Goal: Task Accomplishment & Management: Use online tool/utility

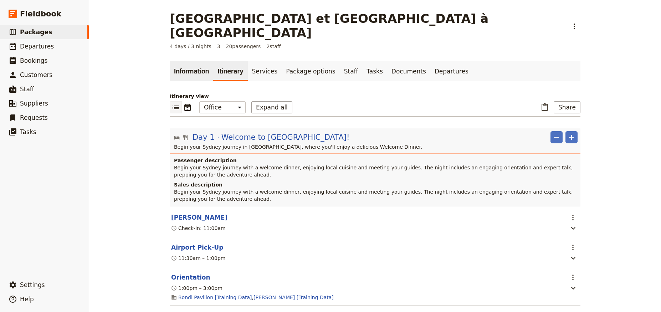
click at [185, 61] on link "Information" at bounding box center [191, 71] width 43 height 20
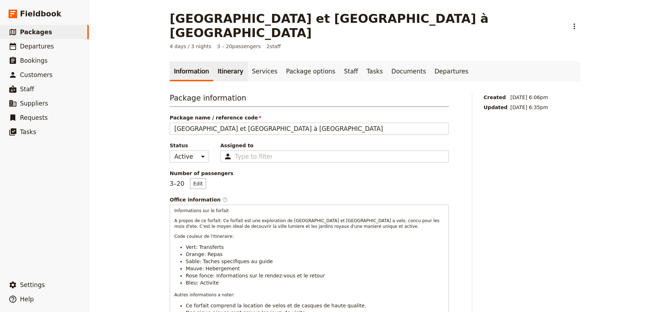
click at [229, 61] on link "Itinerary" at bounding box center [230, 71] width 34 height 20
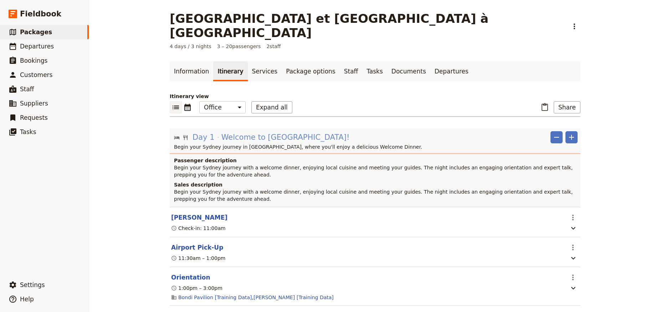
click at [235, 132] on span "Welcome to Sydney!" at bounding box center [285, 137] width 128 height 11
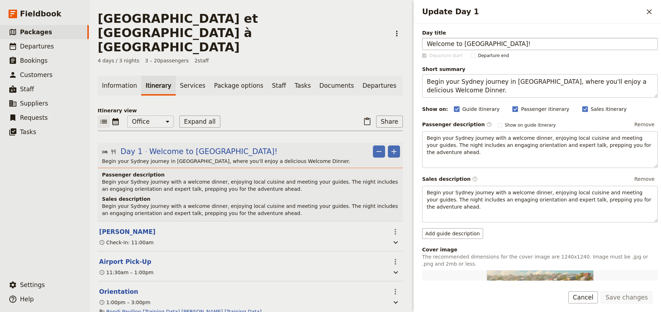
click at [470, 45] on input "Welcome to Sydney!" at bounding box center [540, 44] width 236 height 12
type input "Bienvenu à Paris!"
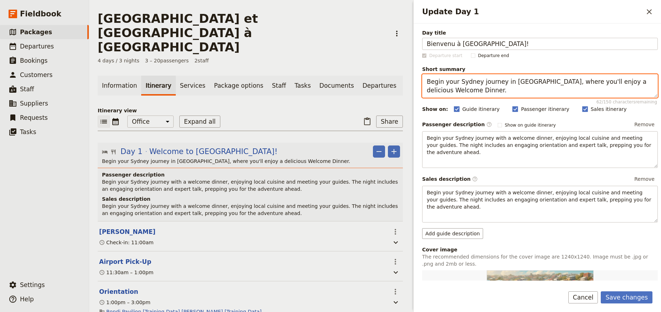
click at [472, 89] on textarea "Begin your Sydney journey in Bondi Beach, where you'll enjoy a delicious Welcom…" at bounding box center [540, 86] width 236 height 24
drag, startPoint x: 499, startPoint y: 92, endPoint x: 403, endPoint y: 70, distance: 98.1
click at [403, 70] on div "Paris et Versailles à Vélo ​ 4 days / 3 nights 3 – 20 passengers 2 staff Inform…" at bounding box center [375, 156] width 572 height 312
click at [262, 143] on header "Day 1 Welcome to Sydney! ​ ​ Begin your Sydney journey in Bondi Beach, where yo…" at bounding box center [250, 182] width 305 height 78
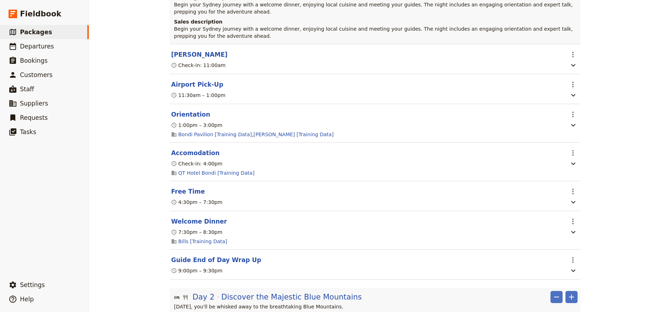
scroll to position [128, 0]
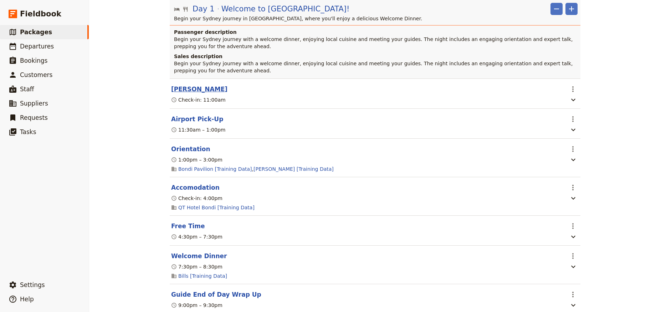
click at [190, 85] on button "Van Rental" at bounding box center [199, 89] width 56 height 9
select select "4"
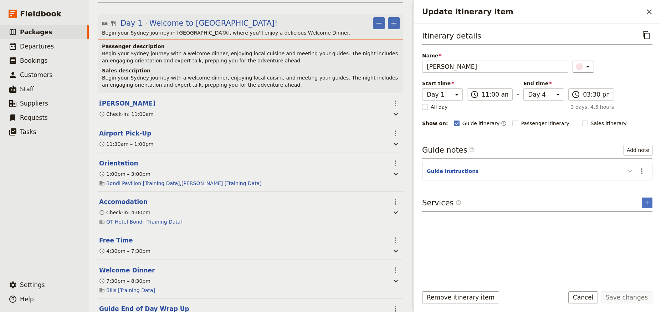
click at [630, 174] on icon "Update itinerary item" at bounding box center [630, 171] width 9 height 9
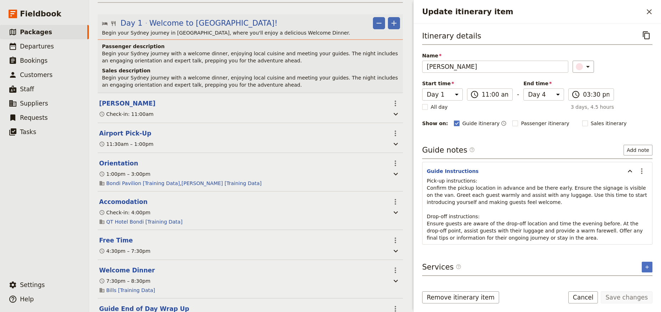
click at [498, 180] on p "Pick-up instructions: Confirm the pickup location in advance and be there early…" at bounding box center [537, 209] width 221 height 64
click at [491, 199] on span "Pick-up instructions: Confirm the pickup location in advance and be there early…" at bounding box center [538, 209] width 222 height 63
click at [641, 171] on icon "Actions" at bounding box center [641, 171] width 9 height 9
click at [627, 186] on span "Edit note" at bounding box center [621, 186] width 22 height 7
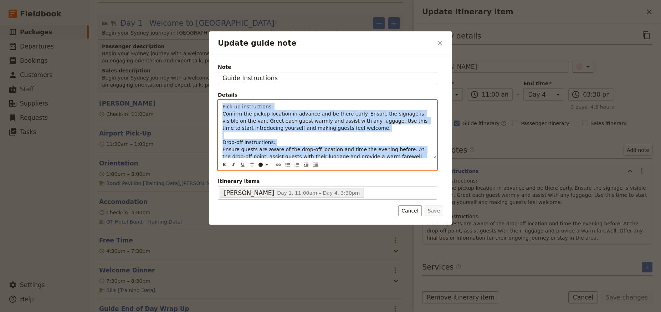
drag, startPoint x: 368, startPoint y: 165, endPoint x: 176, endPoint y: 72, distance: 212.5
click at [176, 312] on div "Update guide note ​ Note Guide Instructions Details Pick-up instructions: Confi…" at bounding box center [330, 312] width 661 height 0
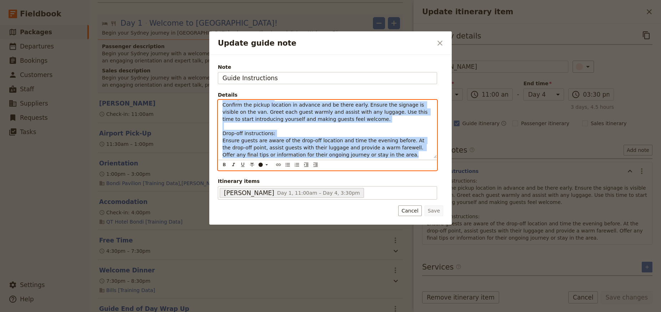
click at [366, 154] on p "Pick-up instructions: Confirm the pickup location in advance and be there early…" at bounding box center [327, 126] width 210 height 64
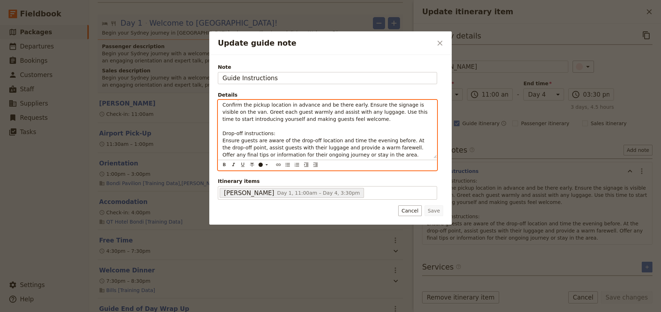
scroll to position [0, 0]
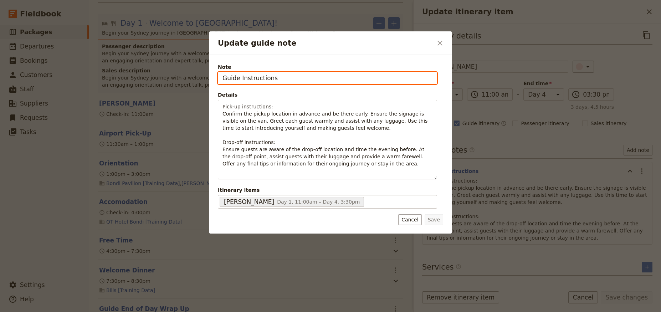
drag, startPoint x: 279, startPoint y: 75, endPoint x: 194, endPoint y: 69, distance: 85.4
click at [194, 312] on div "Update guide note ​ Note Guide Instructions Details Pick-up instructions: Confi…" at bounding box center [330, 312] width 661 height 0
type input "Instructions Guide"
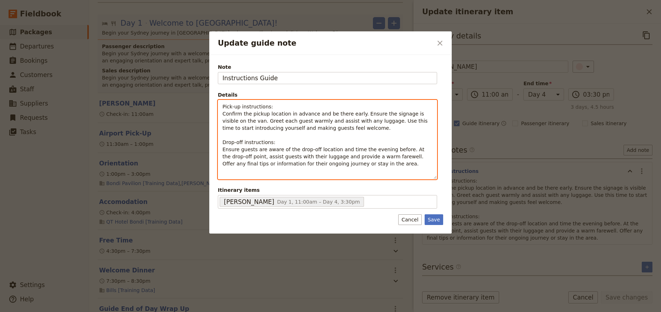
click at [300, 140] on p "Pick-up instructions: Confirm the pickup location in advance and be there early…" at bounding box center [327, 135] width 210 height 64
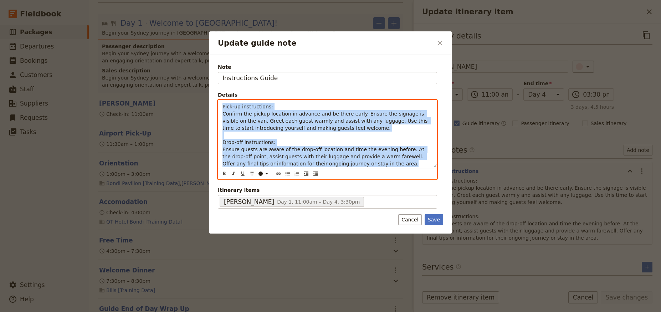
drag, startPoint x: 364, startPoint y: 165, endPoint x: 193, endPoint y: 86, distance: 188.8
click at [193, 312] on div "Update guide note ​ Note Instructions Guide Details Pick-up instructions: Confi…" at bounding box center [330, 312] width 661 height 0
copy span "Pick-up instructions: Confirm the pickup location in advance and be there early…"
click at [284, 145] on p "Pick-up instructions: Confirm the pickup location in advance and be there early…" at bounding box center [327, 135] width 210 height 64
drag, startPoint x: 351, startPoint y: 164, endPoint x: 195, endPoint y: 94, distance: 170.4
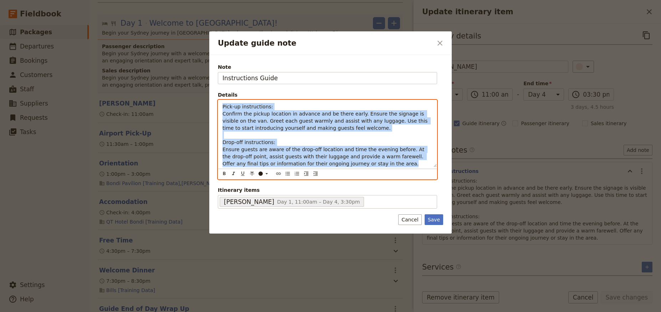
click at [195, 312] on div "Update guide note ​ Note Instructions Guide Details Pick-up instructions: Confi…" at bounding box center [330, 312] width 661 height 0
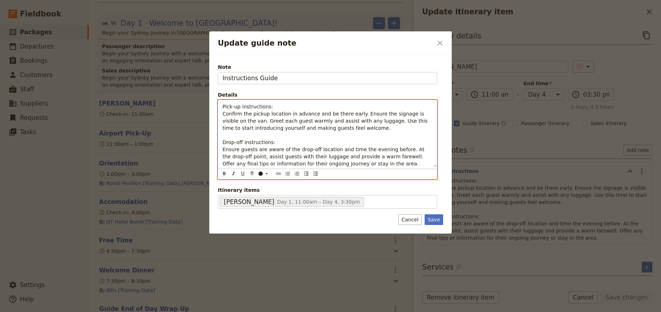
scroll to position [31, 0]
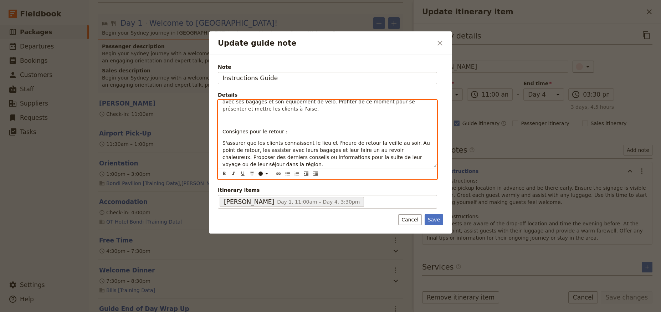
click at [238, 137] on div "Consignes pour la prise en charge : Confirmer le lieu de rendez-vous à l'avance…" at bounding box center [327, 133] width 219 height 67
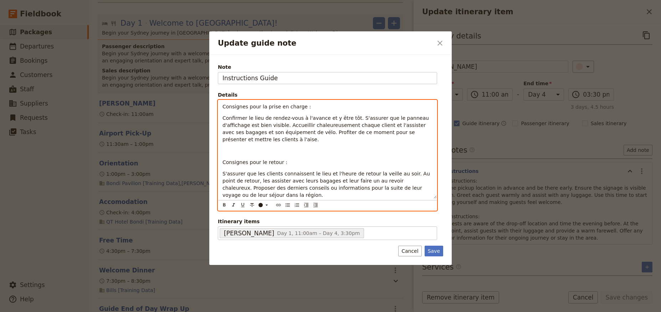
scroll to position [0, 0]
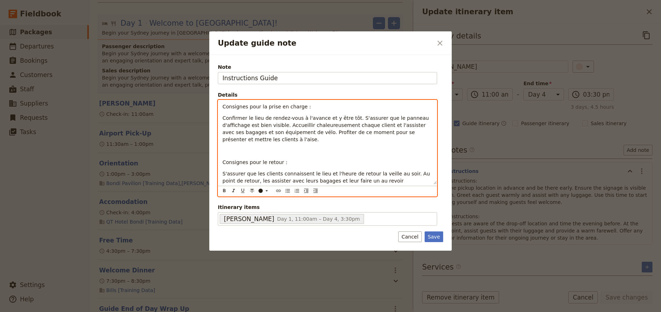
click at [228, 147] on p "Update guide note" at bounding box center [327, 150] width 210 height 7
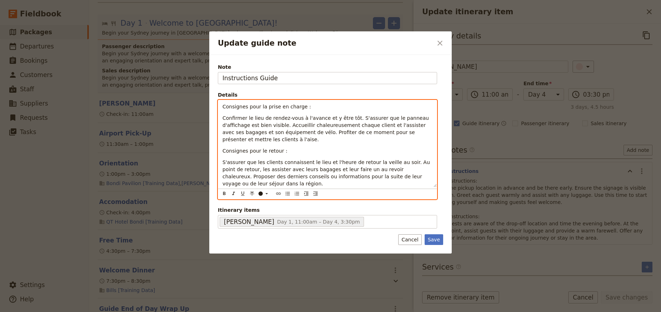
click at [277, 147] on p "Consignes pour le retour :" at bounding box center [327, 150] width 210 height 7
click at [265, 150] on div "Consignes pour la prise en charge : Confirmer le lieu de rendez-vous à l'avance…" at bounding box center [327, 143] width 219 height 87
click at [257, 159] on span "S'assurer que les clients connaissent le lieu et l'heure de retour la veille au…" at bounding box center [326, 172] width 209 height 27
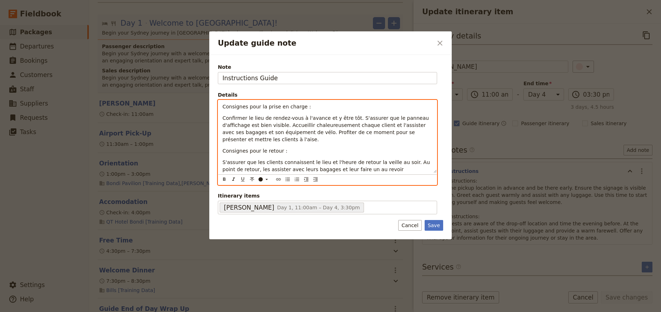
click at [234, 159] on span "S'assurer que les clients connaissent le lieu et l'heure de retour la veille au…" at bounding box center [326, 172] width 209 height 27
click at [224, 159] on span "S'assurer que les clients connaissent le lieu et l'heure de retour la veille au…" at bounding box center [326, 172] width 209 height 27
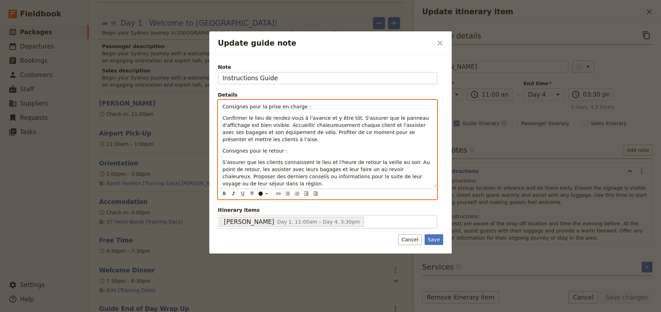
click at [327, 159] on span "S'assurer que les clients connaissent le lieu et l'heure de retour la veille au…" at bounding box center [326, 172] width 209 height 27
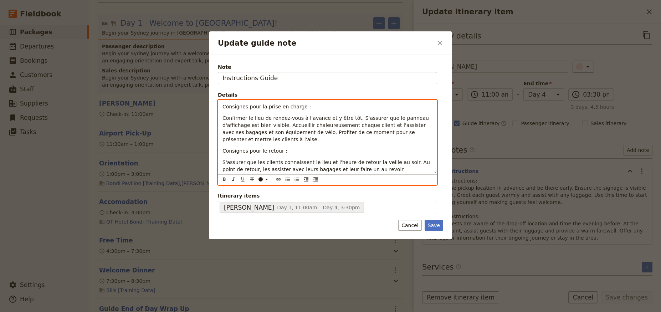
click at [223, 120] on span "Confirmer le lieu de rendez-vous à l'avance et y être tôt. S'assurer que le pan…" at bounding box center [326, 128] width 208 height 27
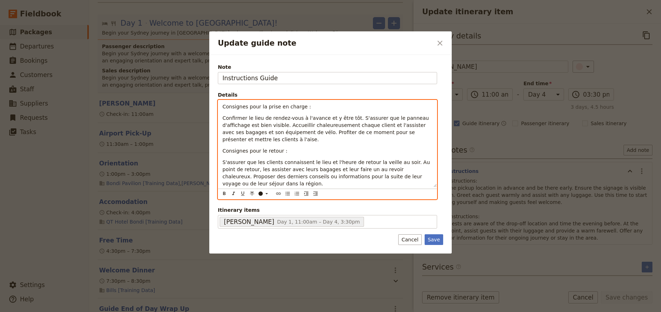
click at [282, 147] on p "Consignes pour le retour :" at bounding box center [327, 150] width 210 height 7
click at [224, 159] on span "S'assurer que les clients connaissent le lieu et l'heure de retour la veille au…" at bounding box center [326, 172] width 209 height 27
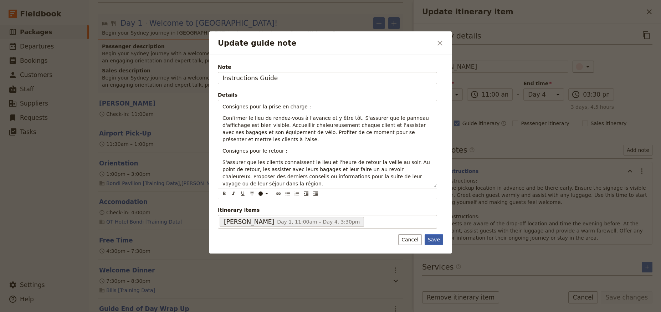
click at [436, 234] on button "Save" at bounding box center [434, 239] width 19 height 11
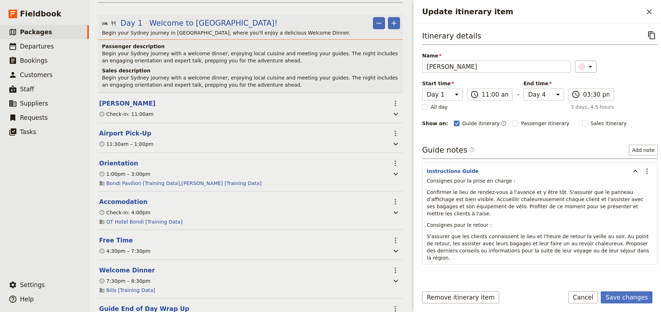
scroll to position [1, 0]
click at [456, 283] on icon "Update itinerary item" at bounding box center [459, 286] width 6 height 6
click at [649, 283] on icon "Add service inclusion" at bounding box center [652, 286] width 6 height 6
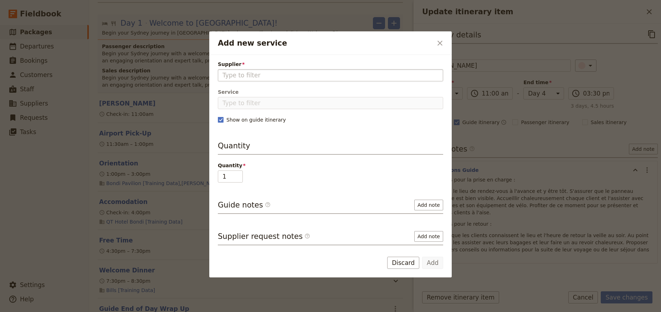
click at [273, 78] on input "Supplier" at bounding box center [330, 75] width 216 height 9
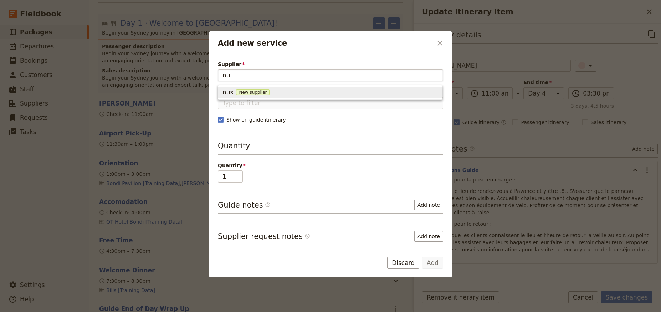
type input "n"
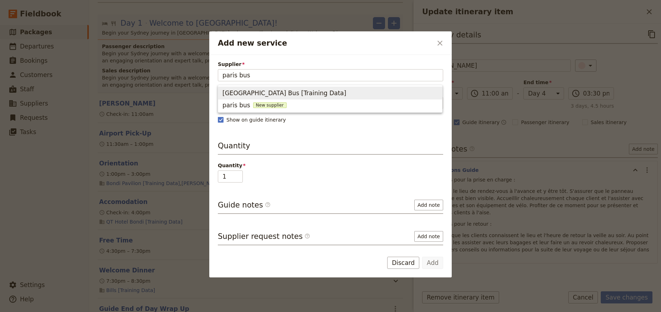
type input "paris bus"
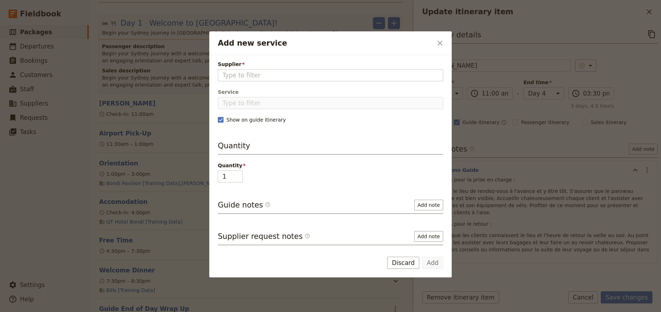
click at [306, 49] on div "Add new service ​" at bounding box center [330, 43] width 242 height 24
click at [438, 45] on icon "Close dialog" at bounding box center [440, 43] width 9 height 9
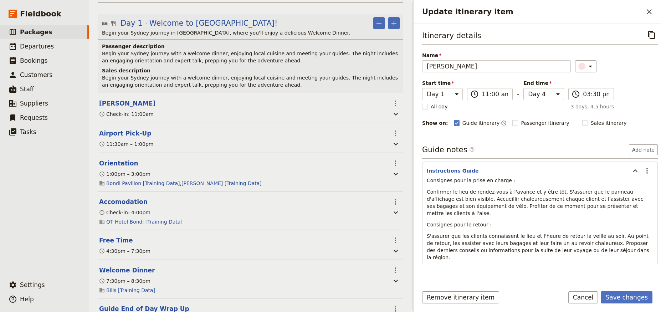
scroll to position [0, 0]
click at [630, 296] on button "Save changes" at bounding box center [627, 297] width 52 height 12
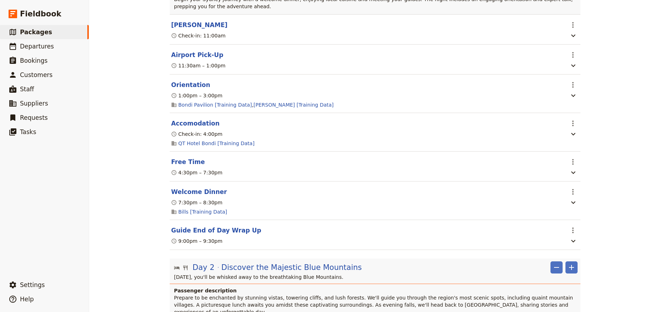
scroll to position [128, 0]
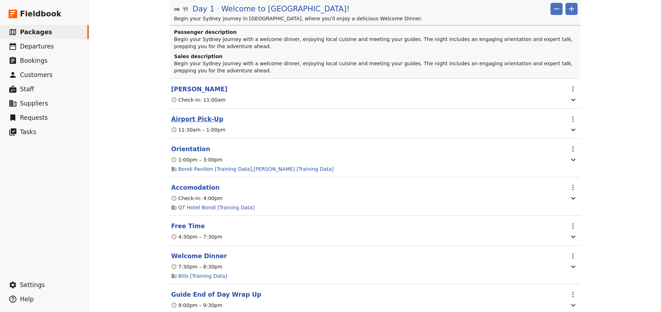
click at [186, 115] on button "Airport Pick-Up" at bounding box center [197, 119] width 52 height 9
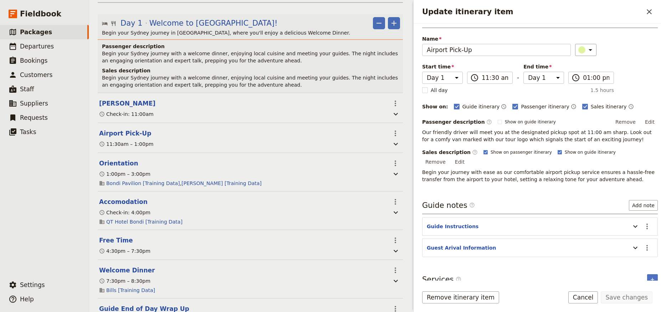
scroll to position [0, 0]
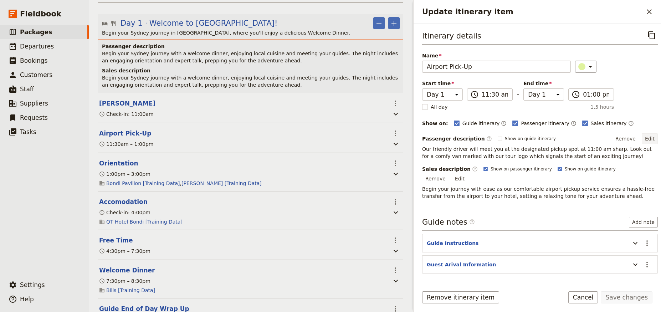
click at [642, 138] on button "Edit" at bounding box center [650, 138] width 16 height 11
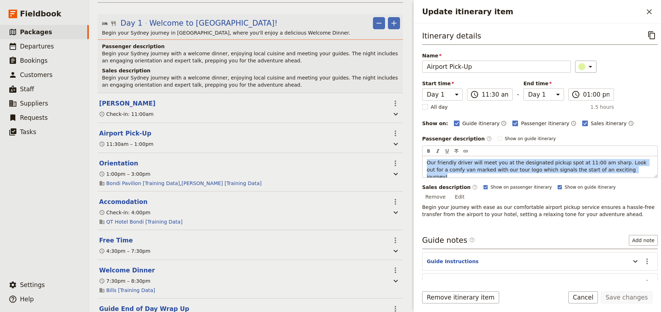
drag, startPoint x: 626, startPoint y: 169, endPoint x: 378, endPoint y: 150, distance: 248.5
click at [379, 151] on div "Paris et Versailles à Vélo ​ 4 days / 3 nights 3 – 20 passengers 2 staff Inform…" at bounding box center [375, 156] width 572 height 312
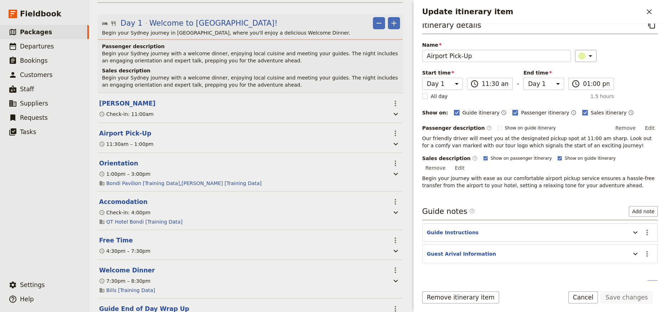
scroll to position [17, 0]
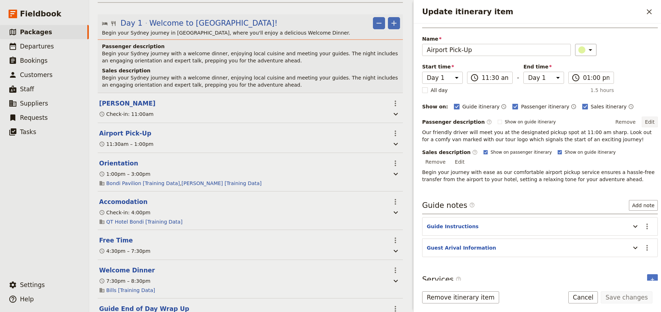
click at [642, 125] on button "Edit" at bounding box center [650, 122] width 16 height 11
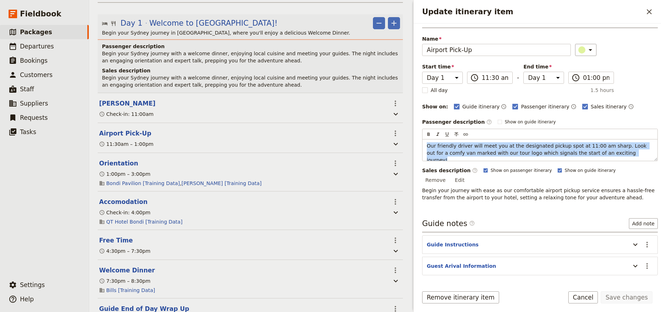
drag, startPoint x: 556, startPoint y: 154, endPoint x: 360, endPoint y: 125, distance: 198.2
click at [360, 125] on div "Paris et Versailles à Vélo ​ 4 days / 3 nights 3 – 20 passengers 2 staff Inform…" at bounding box center [375, 156] width 572 height 312
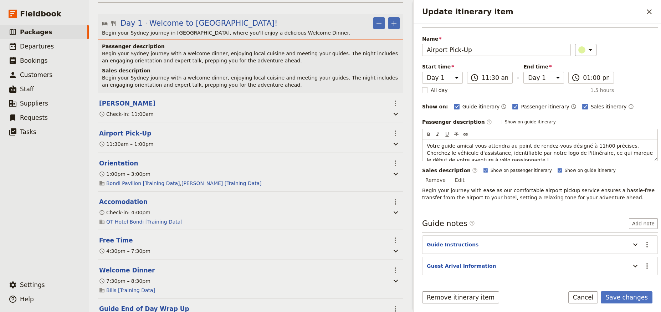
scroll to position [2, 0]
click at [507, 157] on p "Votre guide amical vous attendra au point de rendez-vous désigné à 11h00 précis…" at bounding box center [540, 150] width 226 height 21
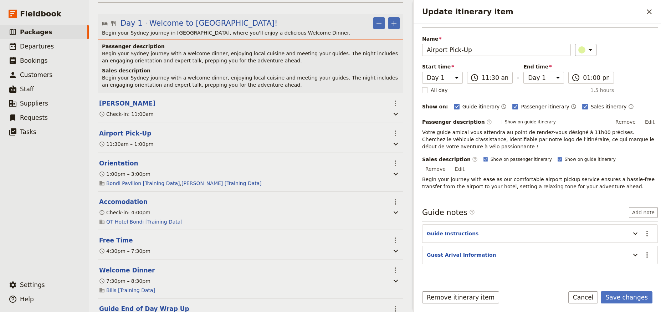
click at [581, 121] on div "Passenger description ​ Show on guide itinerary Remove Edit" at bounding box center [540, 122] width 236 height 11
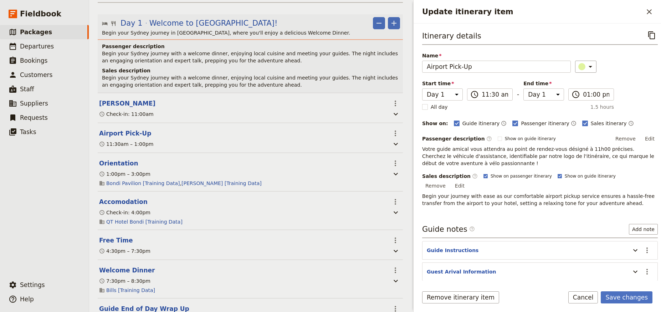
scroll to position [24, 0]
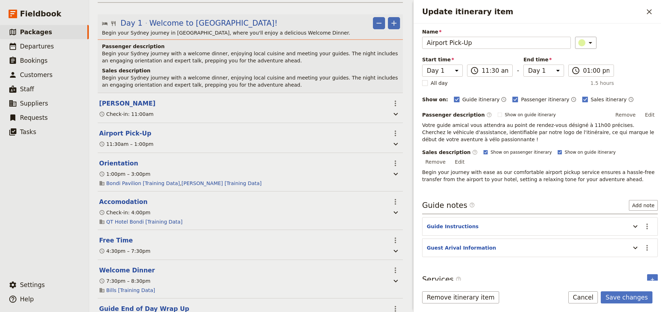
click at [468, 156] on button "Edit" at bounding box center [460, 161] width 16 height 11
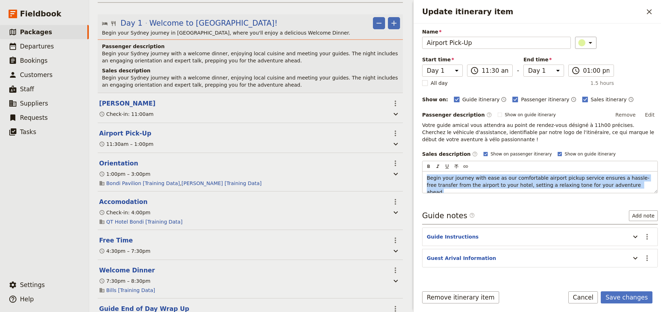
drag, startPoint x: 636, startPoint y: 185, endPoint x: 338, endPoint y: 159, distance: 298.4
click at [338, 159] on div "Paris et Versailles à Vélo ​ 4 days / 3 nights 3 – 20 passengers 2 staff Inform…" at bounding box center [375, 156] width 572 height 312
copy span "Begin your journey with ease as our comfortable airport pickup service ensures …"
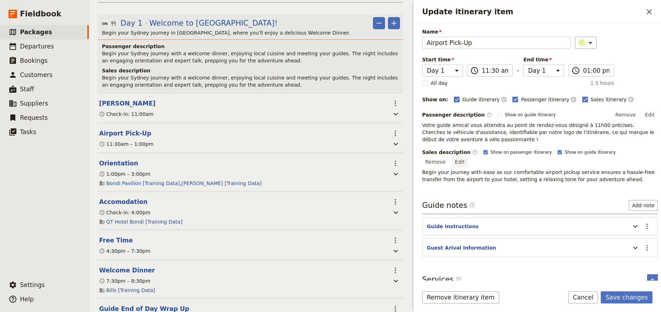
click at [468, 156] on button "Edit" at bounding box center [460, 161] width 16 height 11
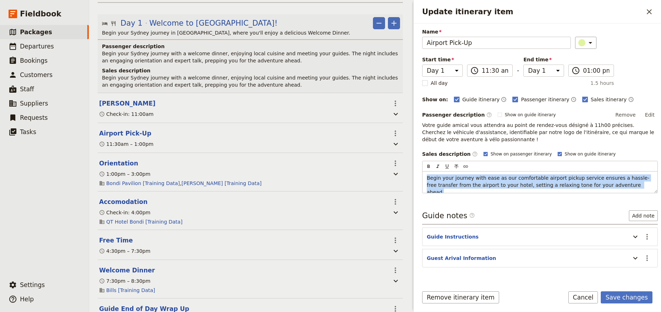
drag, startPoint x: 618, startPoint y: 187, endPoint x: 403, endPoint y: 176, distance: 215.6
click at [403, 176] on div "Paris et Versailles à Vélo ​ 4 days / 3 nights 3 – 20 passengers 2 staff Inform…" at bounding box center [375, 156] width 572 height 312
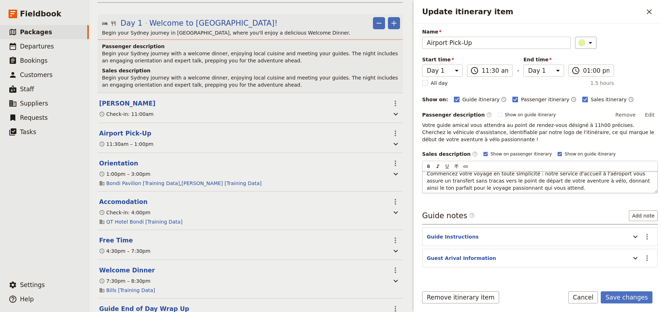
scroll to position [6, 0]
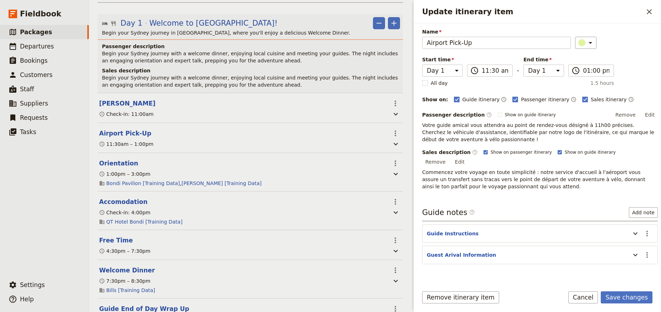
click at [518, 202] on div "Itinerary details ​ Name Airport Pick-Up ​ Start time Day 1 Day 2 Day 3 Day 4 1…" at bounding box center [540, 130] width 236 height 251
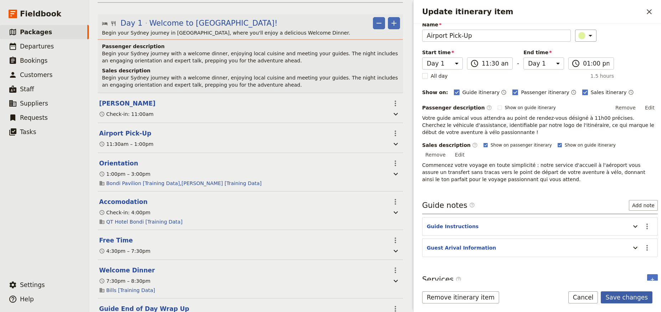
click at [632, 299] on button "Save changes" at bounding box center [627, 297] width 52 height 12
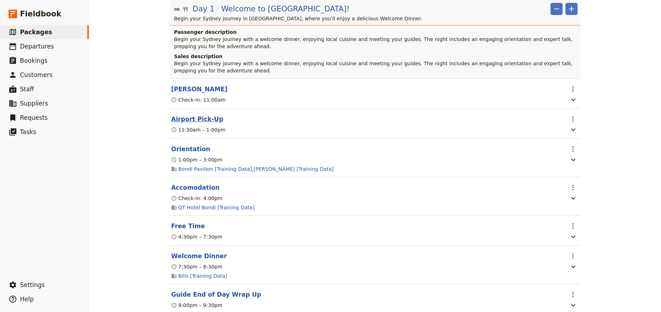
click at [188, 115] on button "Airport Pick-Up" at bounding box center [197, 119] width 52 height 9
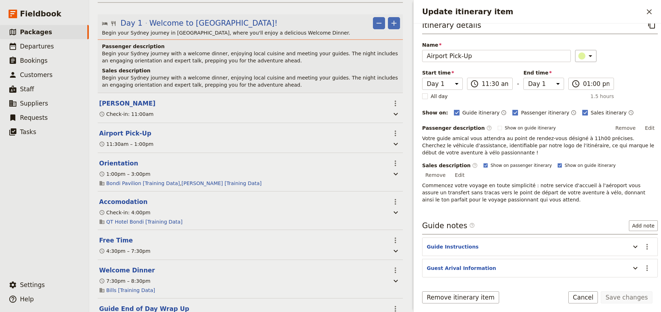
scroll to position [0, 0]
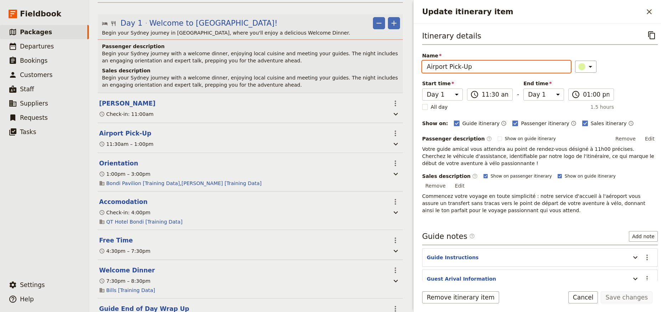
drag, startPoint x: 474, startPoint y: 67, endPoint x: 381, endPoint y: 65, distance: 93.1
click at [381, 65] on div "Paris et Versailles à Vélo ​ 4 days / 3 nights 3 – 20 passengers 2 staff Inform…" at bounding box center [375, 156] width 572 height 312
click at [476, 65] on input "Airport Pick-Up" at bounding box center [496, 67] width 149 height 12
paste input "Accueil à l'aéroport"
drag, startPoint x: 468, startPoint y: 68, endPoint x: 406, endPoint y: 67, distance: 62.4
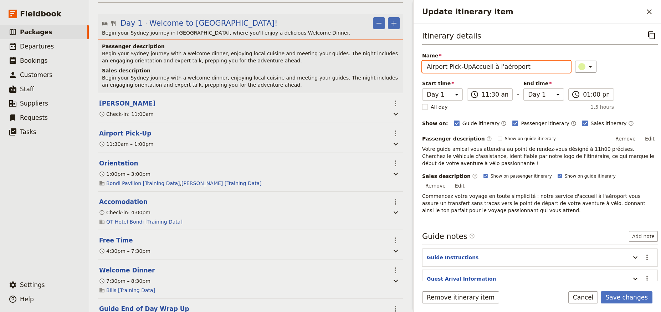
click at [406, 67] on div "Paris et Versailles à Vélo ​ 4 days / 3 nights 3 – 20 passengers 2 staff Inform…" at bounding box center [375, 156] width 572 height 312
type input "Accueil à l'aéroport"
click at [616, 75] on div "Itinerary details ​ Name Accueil à l'aéroport ​ Start time Day 1 Day 2 Day 3 Da…" at bounding box center [540, 121] width 236 height 185
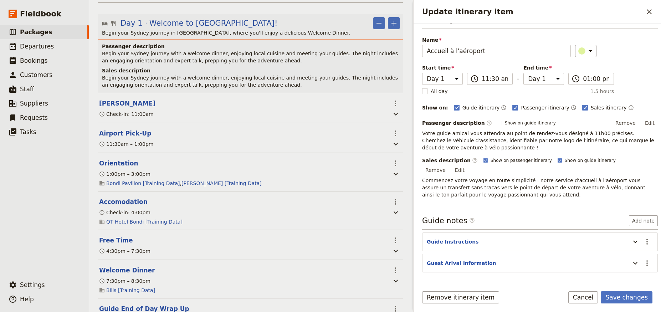
scroll to position [31, 0]
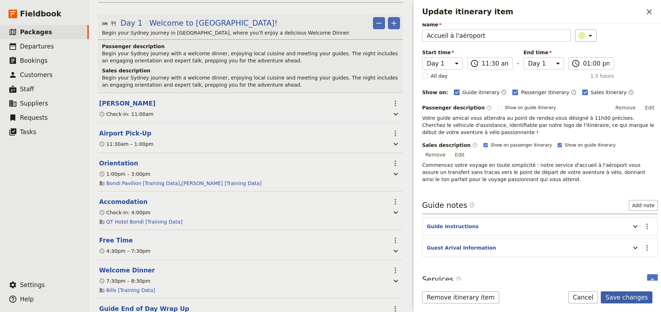
click at [628, 298] on button "Save changes" at bounding box center [627, 297] width 52 height 12
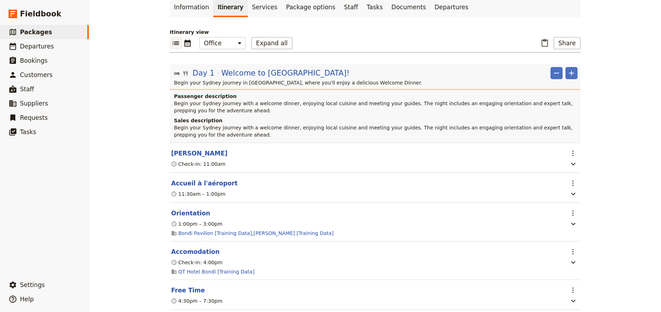
scroll to position [128, 0]
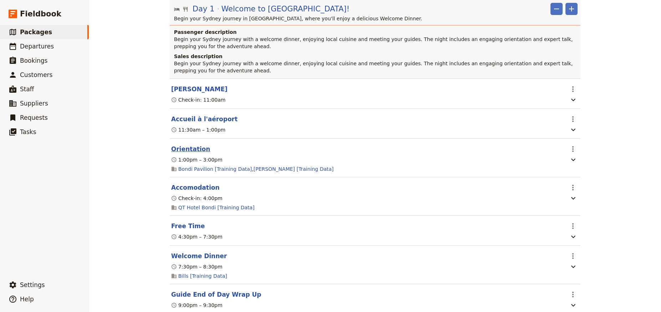
click at [178, 145] on button "Orientation" at bounding box center [190, 149] width 39 height 9
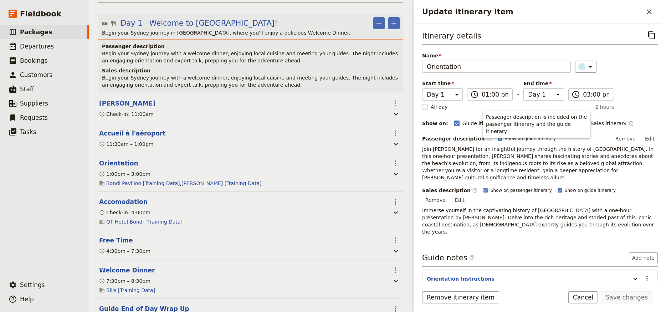
scroll to position [62, 0]
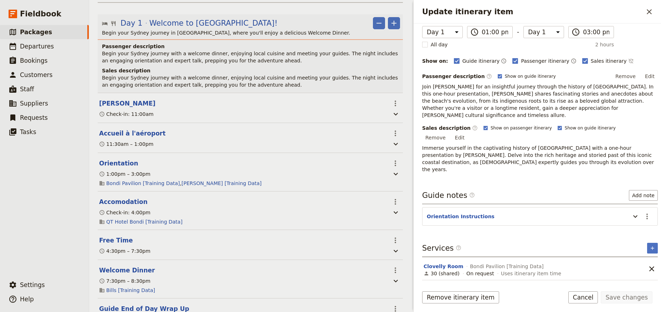
click at [470, 263] on span "Bondi Pavilion [Training Data]" at bounding box center [507, 266] width 74 height 7
click at [442, 286] on button "1 hour presentation" at bounding box center [451, 289] width 56 height 7
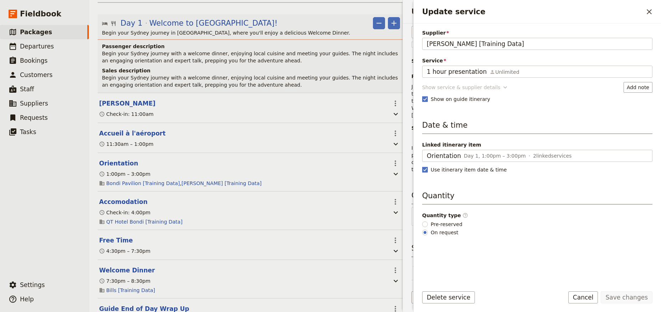
click at [453, 87] on div "Supplier Marnie McKnight [Training Data] Service 1 hour presentation Unlimited …" at bounding box center [537, 154] width 230 height 251
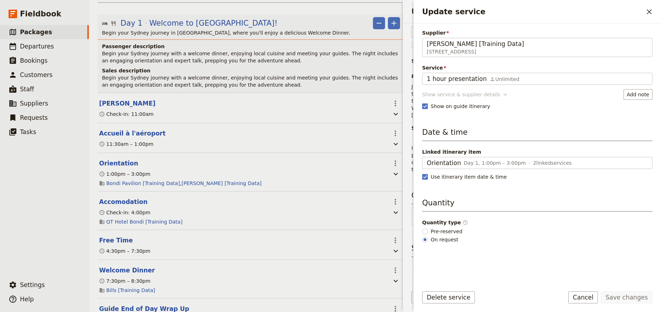
click at [455, 95] on div "Show service & supplier details" at bounding box center [461, 94] width 78 height 7
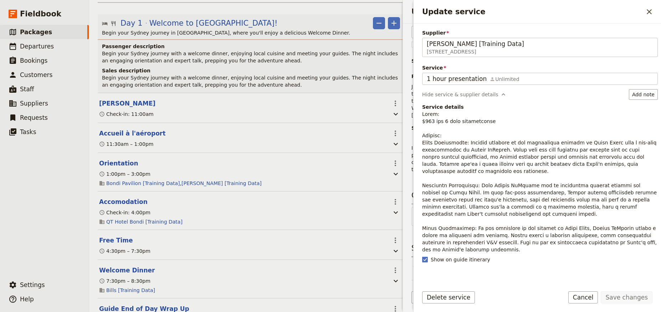
scroll to position [116, 0]
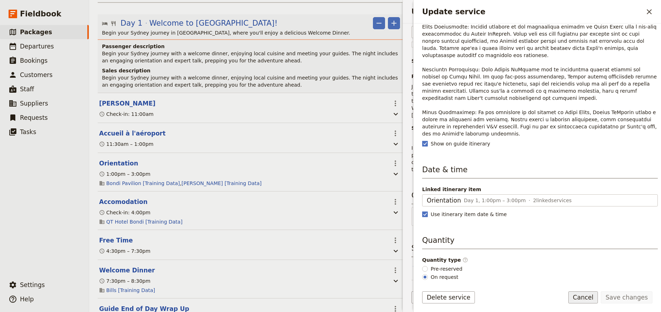
click at [582, 300] on button "Cancel" at bounding box center [583, 297] width 30 height 12
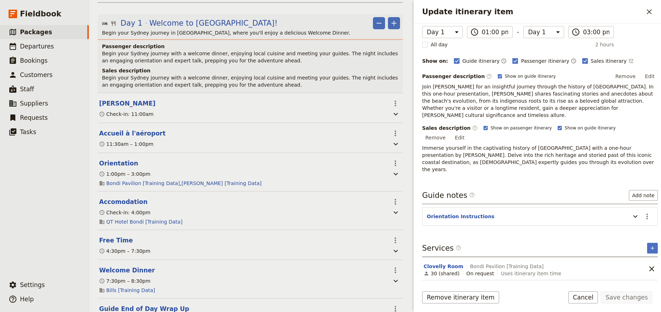
click at [604, 285] on div "1 hour presentation Marnie McKnight [Training Data]" at bounding box center [532, 289] width 219 height 9
click at [600, 280] on section "1 hour presentation Marnie McKnight [Training Data] Unlimited On request Uses i…" at bounding box center [532, 291] width 221 height 22
click at [428, 286] on button "1 hour presentation" at bounding box center [451, 289] width 56 height 7
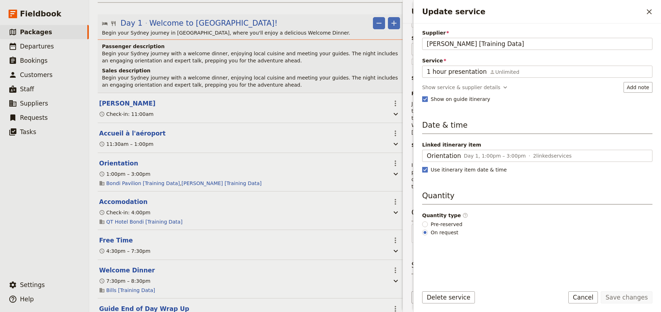
scroll to position [62, 0]
click at [488, 89] on button "Show service & supplier details" at bounding box center [465, 87] width 87 height 11
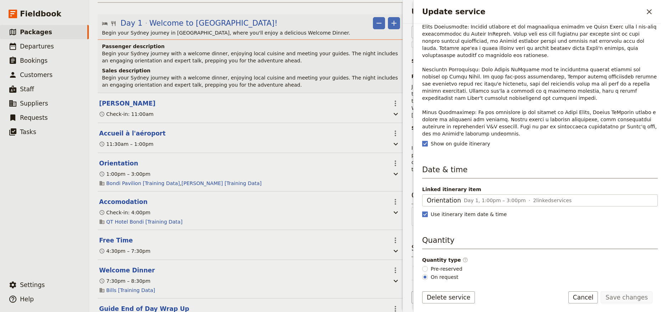
scroll to position [0, 0]
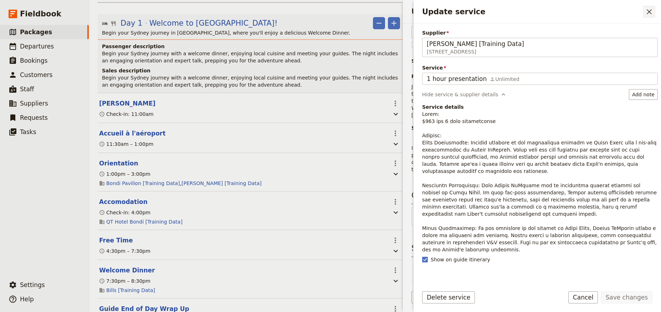
click at [650, 15] on icon "Close drawer" at bounding box center [649, 11] width 9 height 9
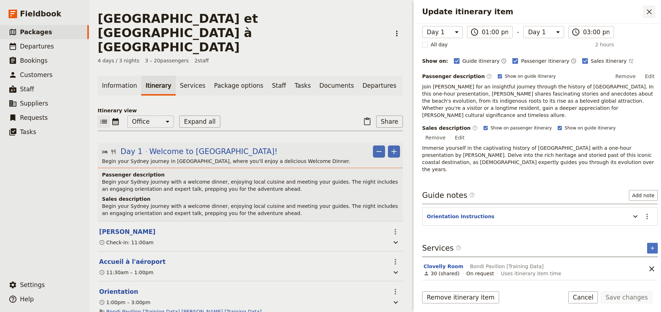
click at [650, 14] on icon "Close drawer" at bounding box center [649, 11] width 9 height 9
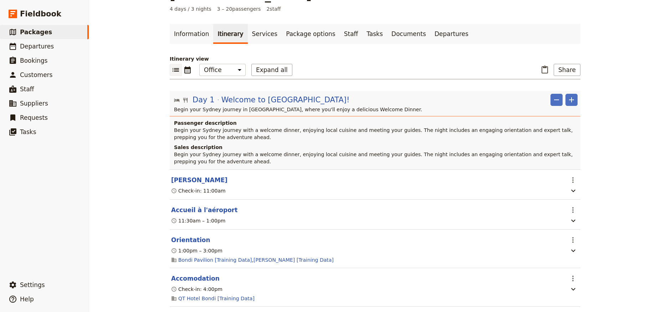
scroll to position [64, 0]
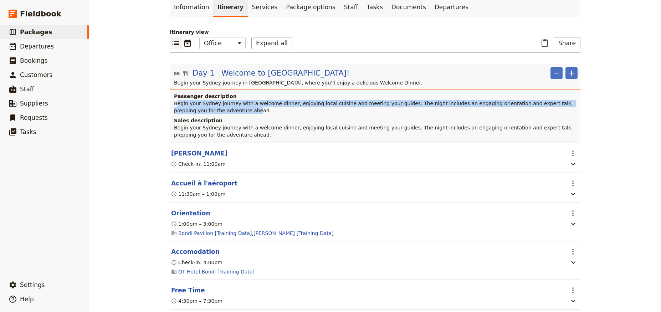
drag, startPoint x: 174, startPoint y: 89, endPoint x: 204, endPoint y: 98, distance: 31.2
click at [204, 101] on span "Begin your Sydney journey with a welcome dinner, enjoying local cuisine and mee…" at bounding box center [374, 107] width 400 height 13
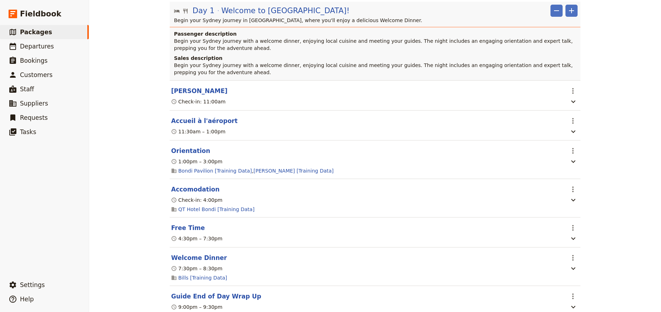
scroll to position [192, 0]
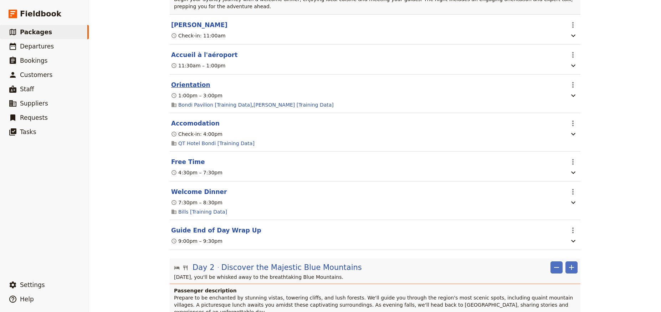
click at [191, 81] on button "Orientation" at bounding box center [190, 85] width 39 height 9
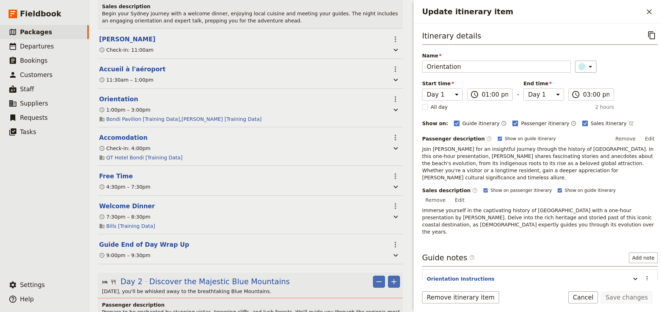
scroll to position [62, 0]
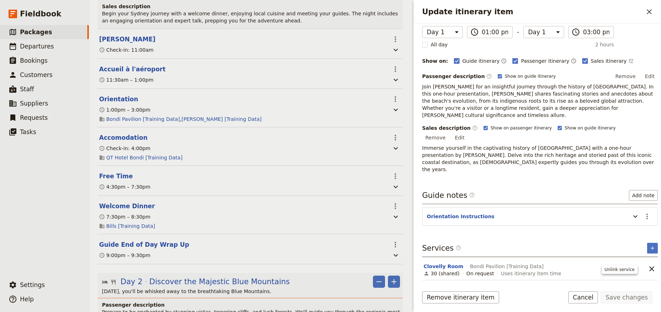
click at [647, 287] on icon "Remove service" at bounding box center [651, 291] width 9 height 9
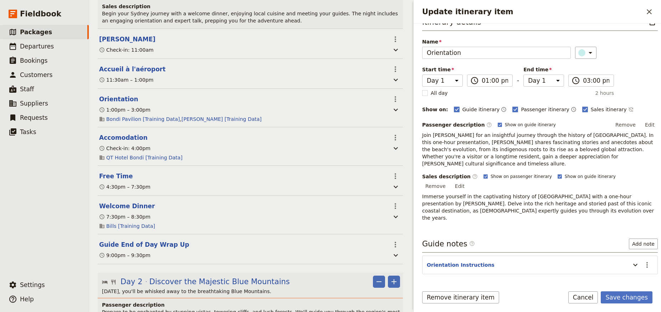
scroll to position [0, 0]
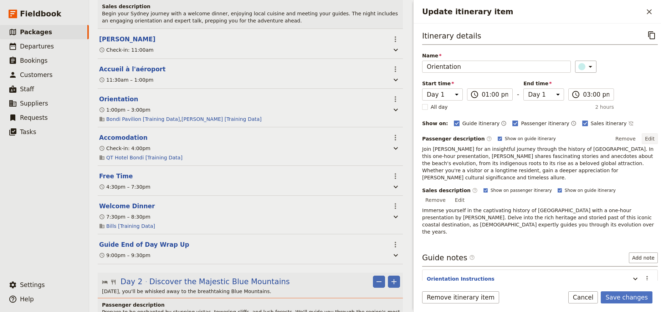
click at [642, 138] on button "Edit" at bounding box center [650, 138] width 16 height 11
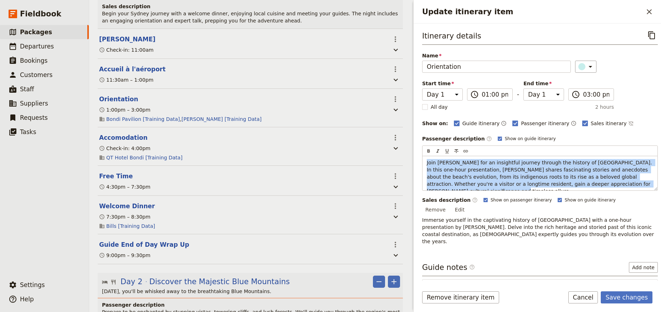
drag, startPoint x: 633, startPoint y: 185, endPoint x: 367, endPoint y: 131, distance: 271.7
click at [367, 131] on div "Paris et Versailles à Vélo ​ 4 days / 3 nights 3 – 20 passengers 2 staff Inform…" at bounding box center [375, 156] width 572 height 312
copy span "Join Marnie McKnight for an insightful journey through the history of Bondi Bea…"
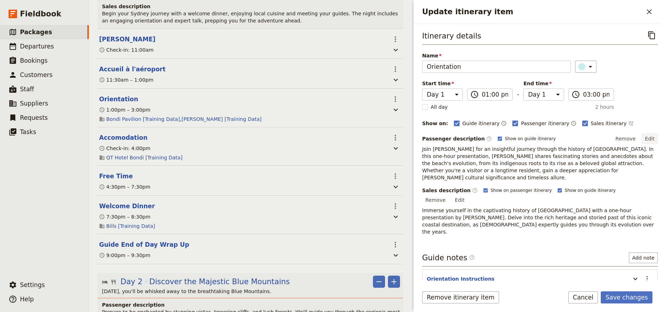
click at [642, 138] on button "Edit" at bounding box center [650, 138] width 16 height 11
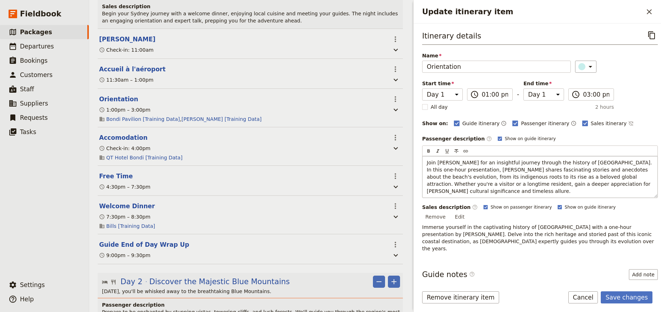
click at [628, 184] on p "Join Marnie McKnight for an insightful journey through the history of Bondi Bea…" at bounding box center [540, 177] width 226 height 36
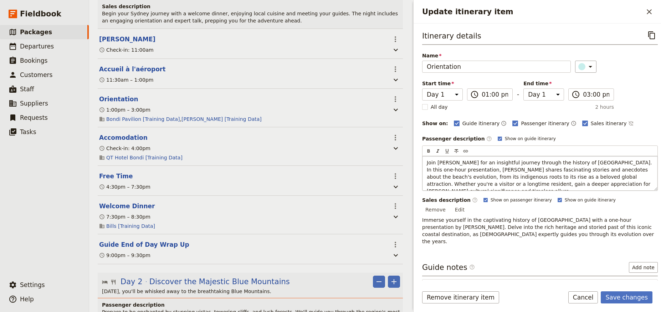
click at [628, 184] on p "Join Marnie McKnight for an insightful journey through the history of Bondi Bea…" at bounding box center [540, 177] width 226 height 36
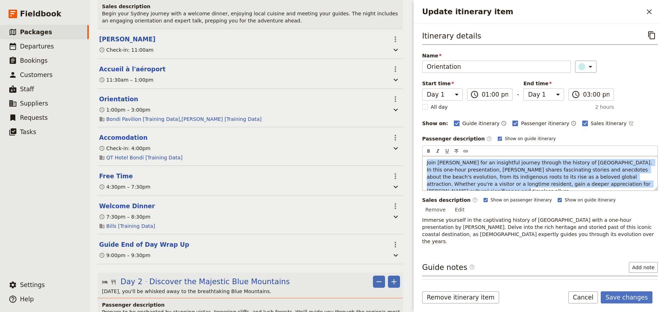
click at [628, 184] on p "Join Marnie McKnight for an insightful journey through the history of Bondi Bea…" at bounding box center [540, 177] width 226 height 36
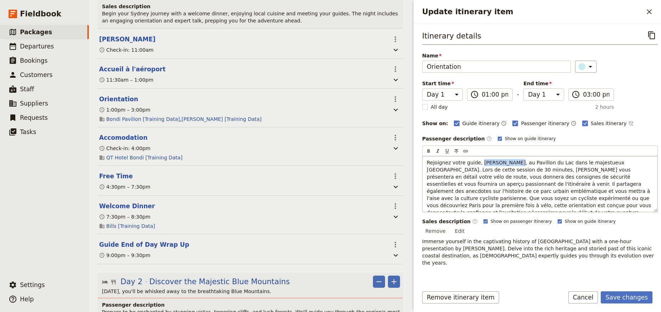
drag, startPoint x: 508, startPoint y: 163, endPoint x: 478, endPoint y: 164, distance: 29.6
click at [478, 164] on span "Rejoignez votre guide, Marc Dubois, au Pavillon du Lac dans le majestueux Bois …" at bounding box center [540, 188] width 226 height 56
click at [507, 179] on span "Rejoignez votre guide au Pavillon du Lac dans le majestueux Bois de Boulogne. L…" at bounding box center [539, 188] width 225 height 56
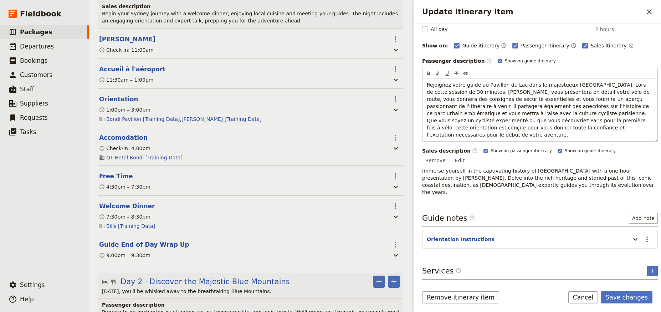
scroll to position [61, 0]
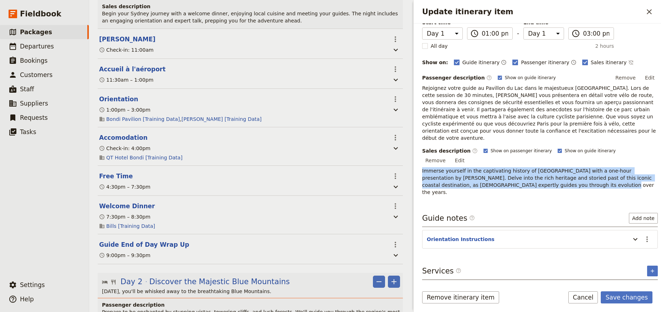
drag, startPoint x: 542, startPoint y: 169, endPoint x: 418, endPoint y: 157, distance: 125.0
click at [418, 157] on div "Itinerary details ​ Name Orientation ​ Start time Day 1 Day 2 Day 3 Day 4 13:00…" at bounding box center [537, 152] width 247 height 257
copy span "Immerse yourself in the captivating history of Bondi Beach with a one-hour pres…"
click at [507, 167] on p "Immerse yourself in the captivating history of Bondi Beach with a one-hour pres…" at bounding box center [540, 181] width 236 height 29
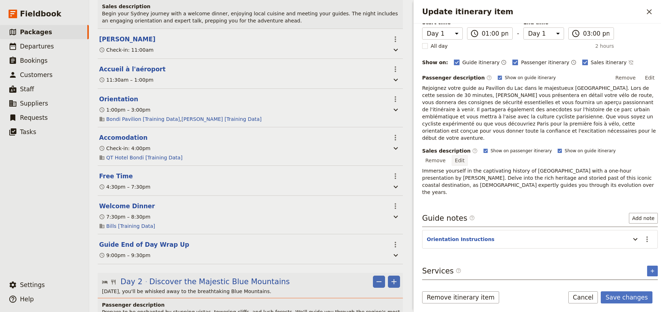
click at [468, 155] on button "Edit" at bounding box center [460, 160] width 16 height 11
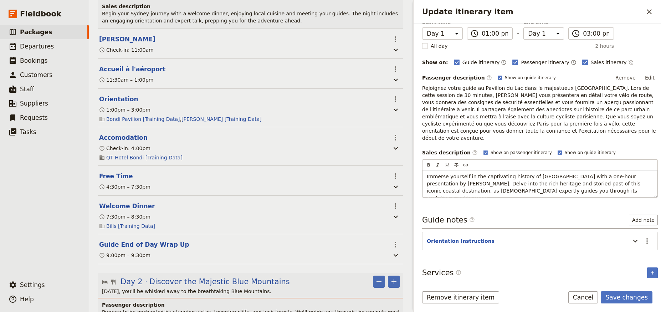
click at [524, 179] on p "Immerse yourself in the captivating history of Bondi Beach with a one-hour pres…" at bounding box center [540, 187] width 226 height 29
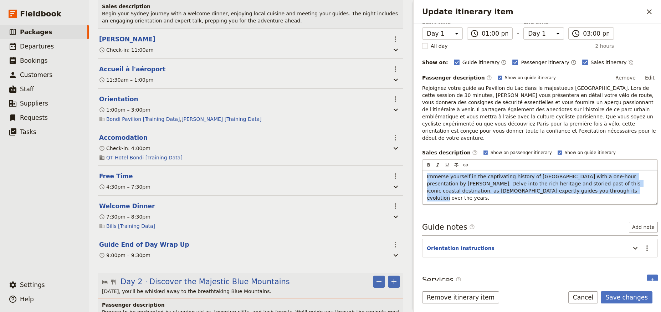
click at [524, 179] on p "Immerse yourself in the captivating history of Bondi Beach with a one-hour pres…" at bounding box center [540, 187] width 226 height 29
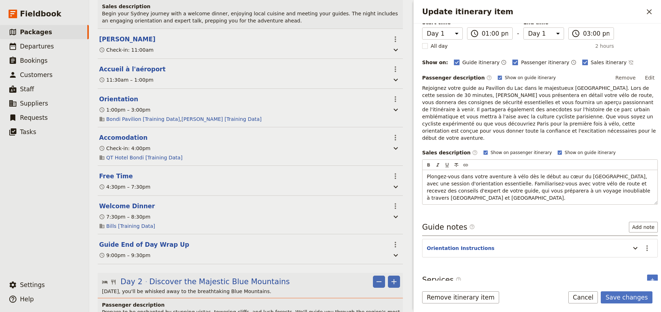
click at [543, 117] on span "Rejoignez votre guide au Pavillon du Lac dans le majestueux Bois de Boulogne. L…" at bounding box center [539, 113] width 235 height 56
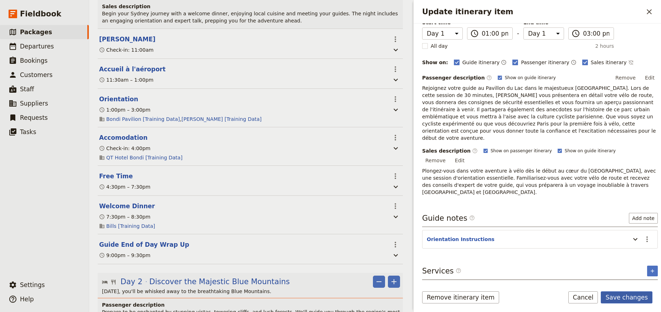
click at [623, 301] on button "Save changes" at bounding box center [627, 297] width 52 height 12
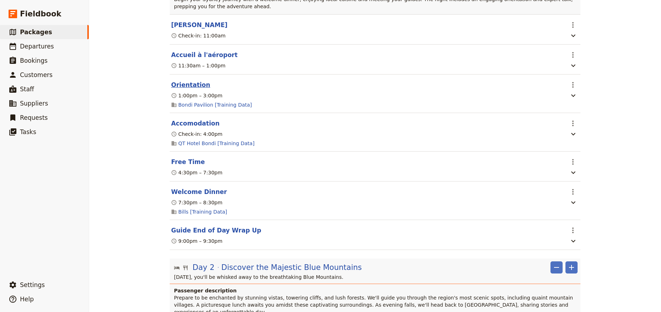
click at [186, 81] on button "Orientation" at bounding box center [190, 85] width 39 height 9
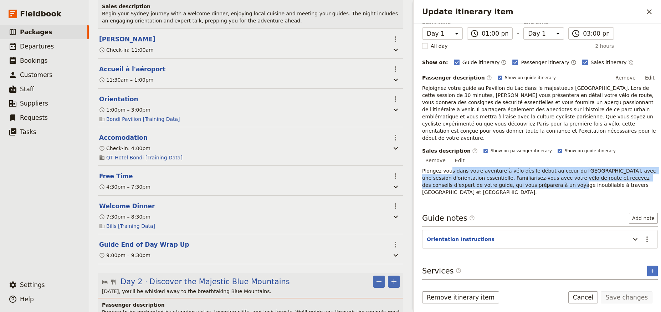
drag, startPoint x: 450, startPoint y: 154, endPoint x: 516, endPoint y: 170, distance: 68.0
click at [516, 170] on span "Plongez-vous dans votre aventure à vélo dès le début au cœur du Bois de Boulogn…" at bounding box center [539, 181] width 235 height 27
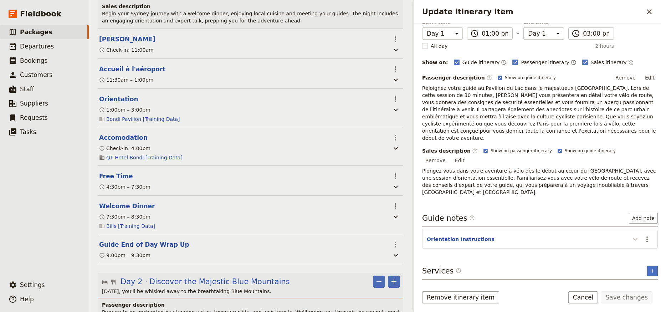
click at [631, 235] on icon "Update itinerary item" at bounding box center [635, 239] width 9 height 9
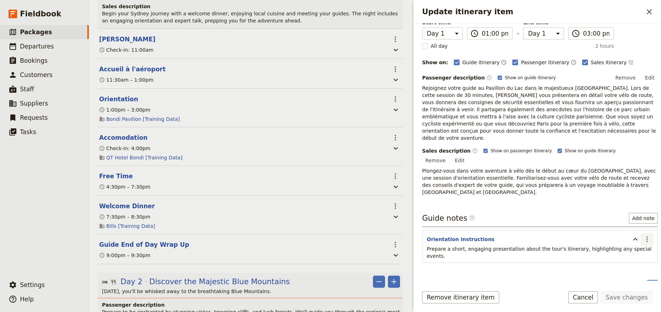
click at [643, 235] on icon "Actions" at bounding box center [647, 239] width 9 height 9
click at [627, 232] on span "Edit note" at bounding box center [621, 232] width 22 height 7
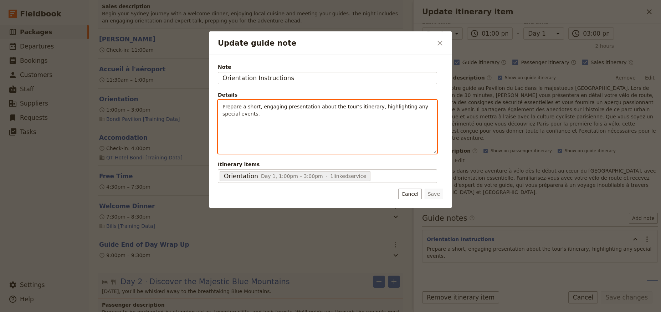
click at [241, 118] on div "Prepare a short, engaging presentation about the tour's itinerary, highlighting…" at bounding box center [327, 126] width 219 height 53
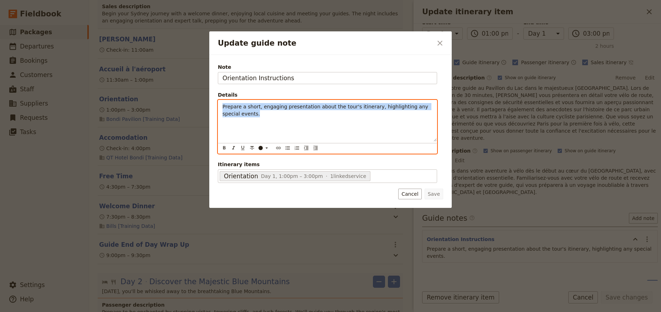
click at [241, 118] on div "Prepare a short, engaging presentation about the tour's itinerary, highlighting…" at bounding box center [327, 120] width 219 height 41
copy span "Prepare a short, engaging presentation about the tour's itinerary, highlighting…"
click at [276, 126] on div "Prepare a short, engaging presentation about the tour's itinerary, highlighting…" at bounding box center [327, 120] width 219 height 41
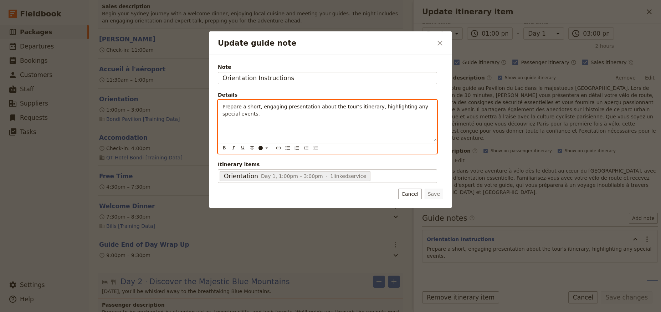
click at [276, 126] on div "Prepare a short, engaging presentation about the tour's itinerary, highlighting…" at bounding box center [327, 120] width 219 height 41
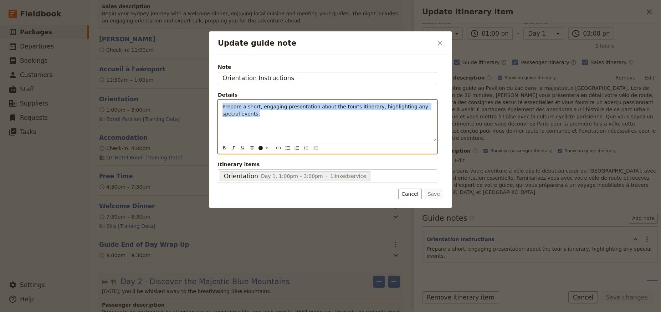
click at [276, 126] on div "Prepare a short, engaging presentation about the tour's itinerary, highlighting…" at bounding box center [327, 120] width 219 height 41
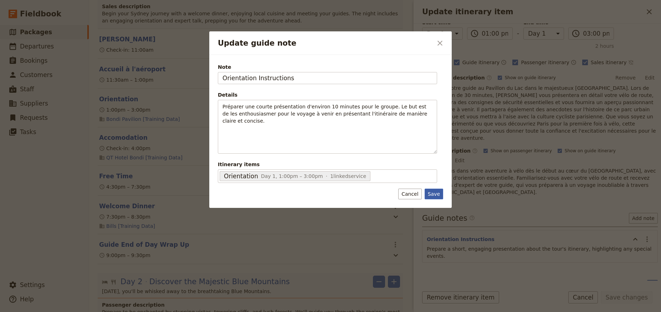
click at [436, 193] on button "Save" at bounding box center [434, 194] width 19 height 11
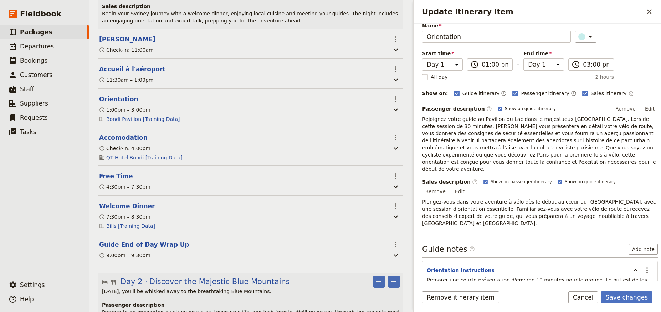
scroll to position [0, 0]
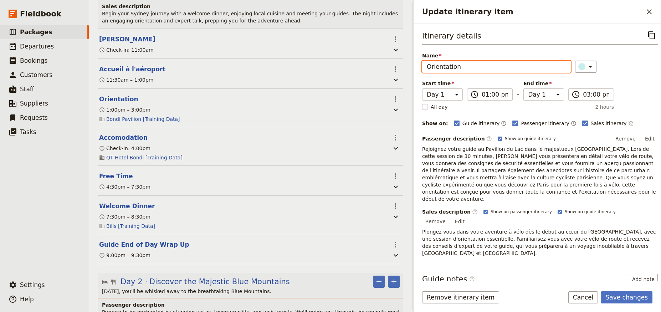
click at [472, 70] on input "Orientation" at bounding box center [496, 67] width 149 height 12
drag, startPoint x: 466, startPoint y: 68, endPoint x: 448, endPoint y: 67, distance: 18.2
click at [448, 67] on input "Orientacion" at bounding box center [496, 67] width 149 height 12
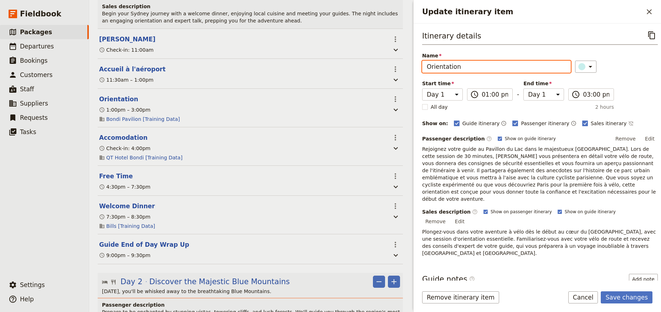
type input "Orientation"
click at [623, 88] on div "Itinerary details ​ Name Orientation ​ Start time Day 1 Day 2 Day 3 Day 4 13:00…" at bounding box center [540, 142] width 236 height 227
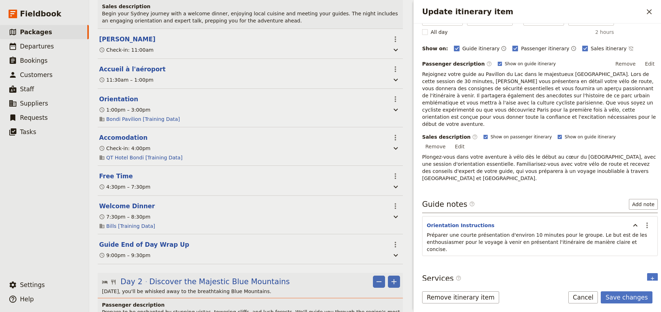
scroll to position [75, 0]
click at [636, 301] on button "Save changes" at bounding box center [627, 297] width 52 height 12
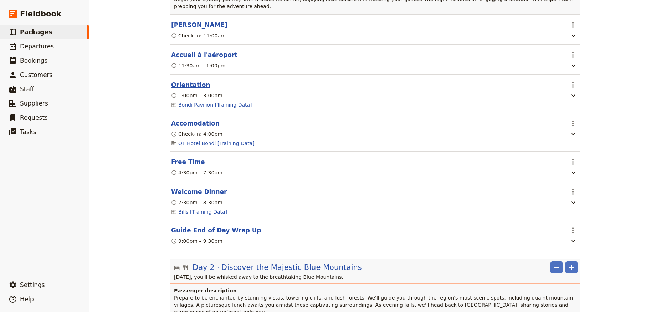
click at [186, 81] on button "Orientation" at bounding box center [190, 85] width 39 height 9
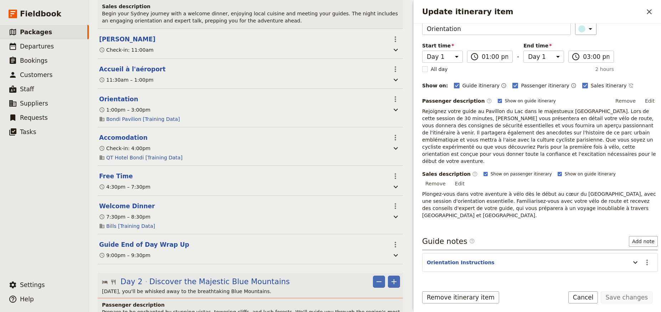
scroll to position [61, 0]
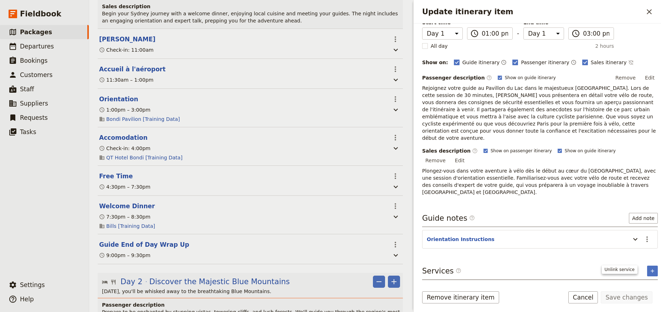
click at [649, 289] on icon "Remove service" at bounding box center [651, 291] width 5 height 5
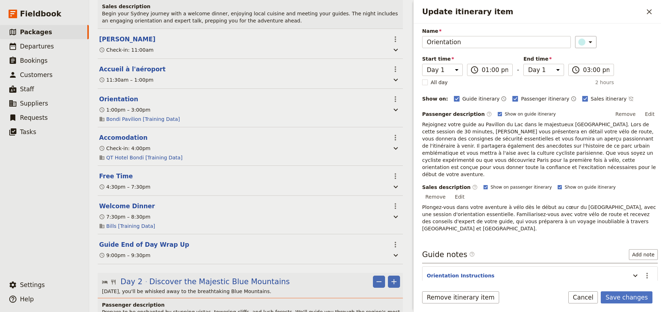
scroll to position [38, 0]
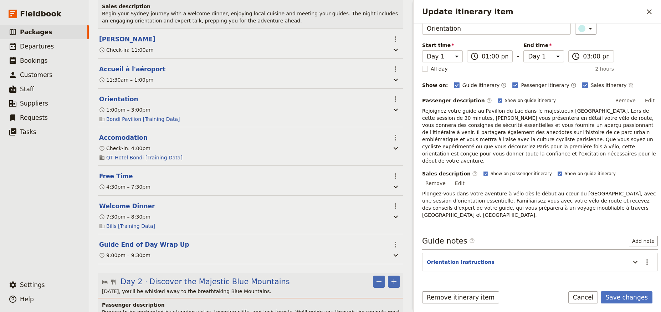
click at [649, 291] on icon "Add service inclusion" at bounding box center [652, 294] width 6 height 6
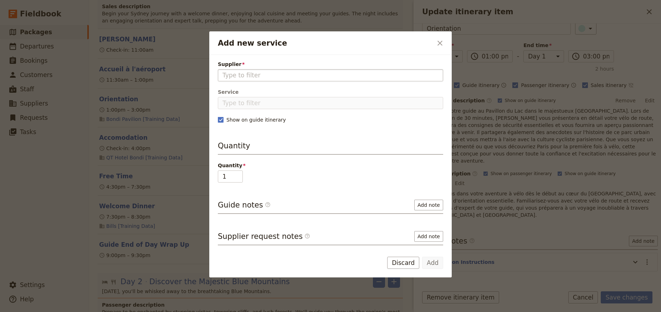
click at [240, 76] on input "Supplier" at bounding box center [330, 75] width 216 height 9
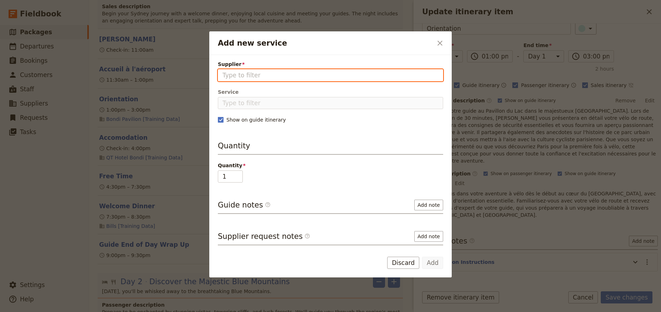
click at [241, 76] on input "Supplier" at bounding box center [330, 75] width 216 height 9
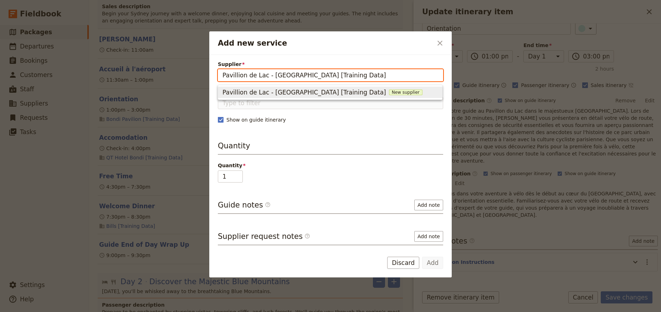
click at [275, 93] on span "Pavillion de Lac - Boulogne [Training Data]" at bounding box center [304, 92] width 164 height 9
type input "Pavillion de Lac - Boulogne [Training Data]"
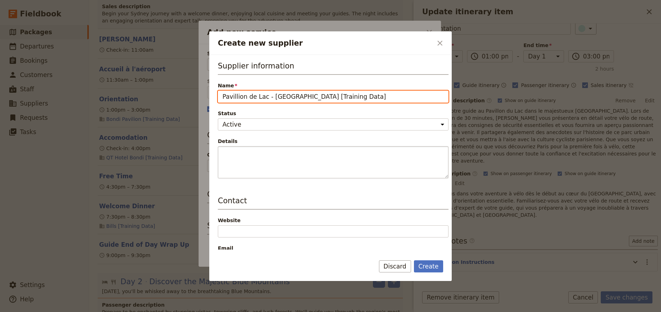
scroll to position [159, 0]
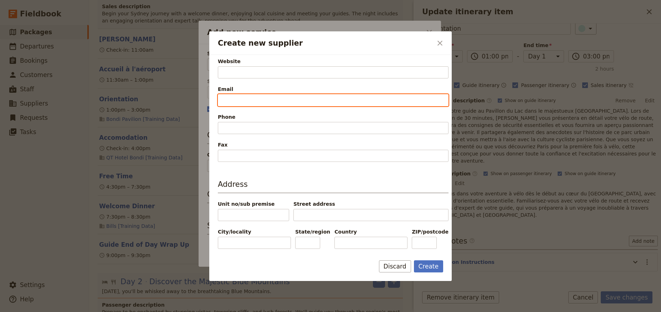
click at [241, 98] on input "Email" at bounding box center [333, 100] width 231 height 12
paste input "testinbox+hello@fieldbook.com"
type input "testinbox+hello@fieldbook.com"
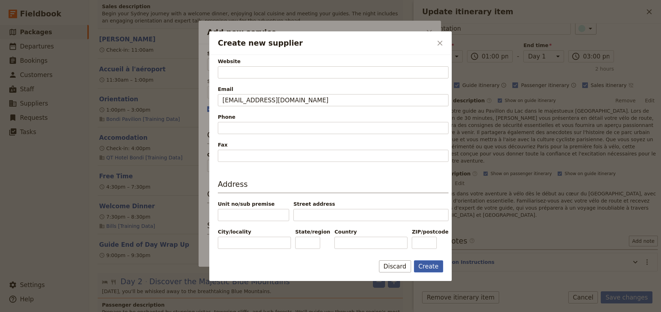
click at [427, 268] on button "Create" at bounding box center [429, 266] width 30 height 12
type input "Pavillion de Lac - Boulogne [Training Data]"
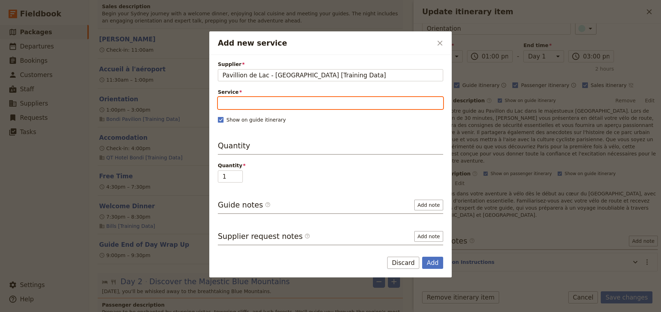
click at [235, 108] on input "Service" at bounding box center [330, 103] width 225 height 12
click at [267, 108] on input "Service" at bounding box center [330, 103] width 225 height 12
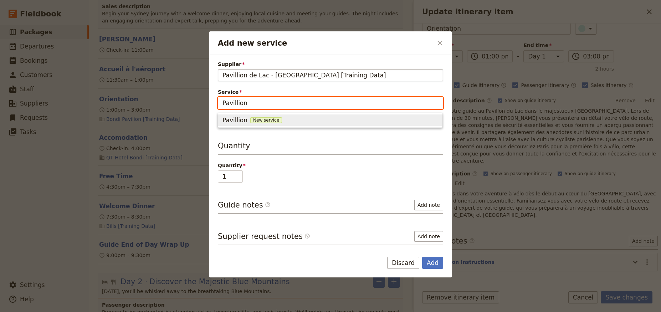
type input "Pavillion"
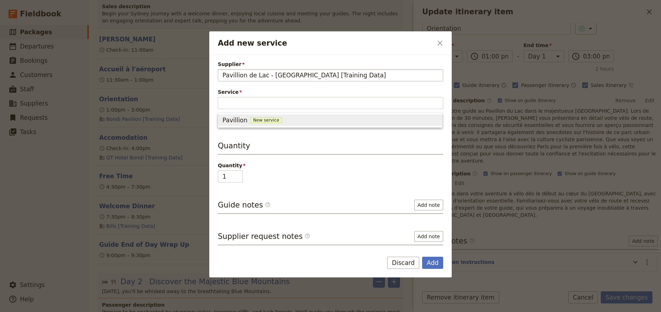
click at [252, 74] on span "Pavillion de Lac - Boulogne [Training Data]" at bounding box center [304, 75] width 164 height 9
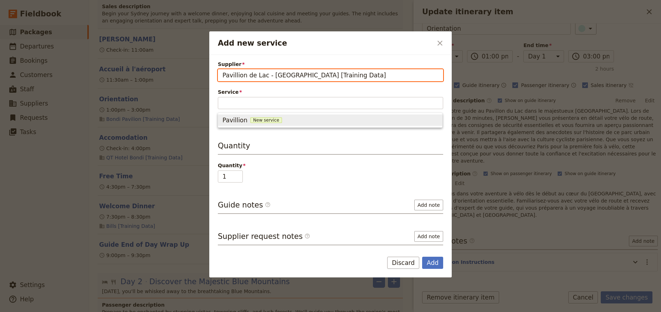
click at [222, 70] on input "Pavillion de Lac - Boulogne [Training Data]" at bounding box center [222, 69] width 0 height 0
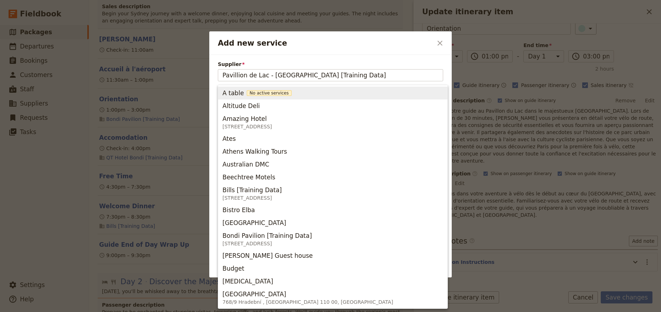
click at [296, 49] on div "Add new service ​" at bounding box center [330, 43] width 242 height 24
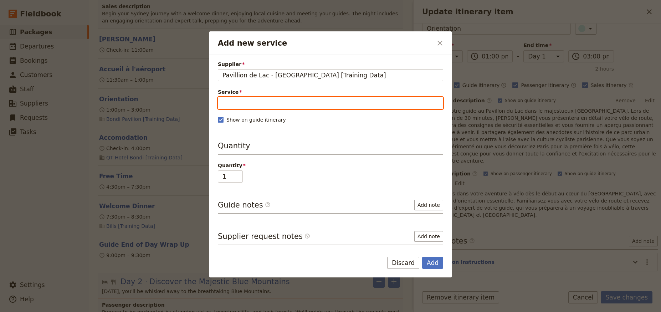
click at [246, 103] on input "Service" at bounding box center [330, 103] width 225 height 12
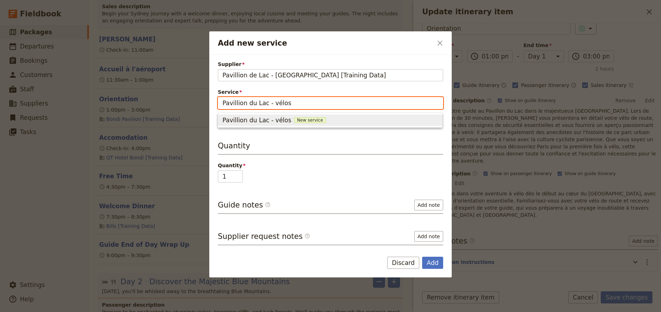
click at [258, 123] on span "Pavillion du Lac - vélos" at bounding box center [256, 120] width 69 height 9
type input "Pavillion du Lac - vélos"
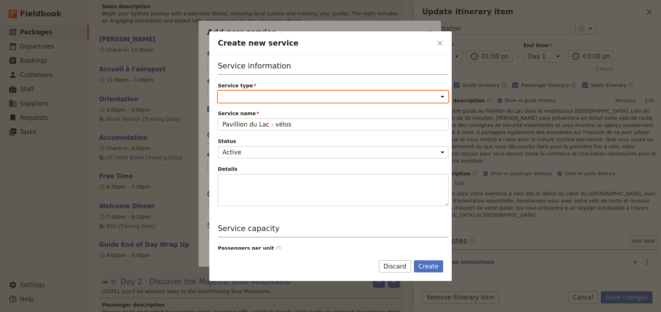
select select "OtherService"
click at [218, 91] on select "Accommodation Activity Transport Flight Food and beverage Other" at bounding box center [333, 97] width 231 height 12
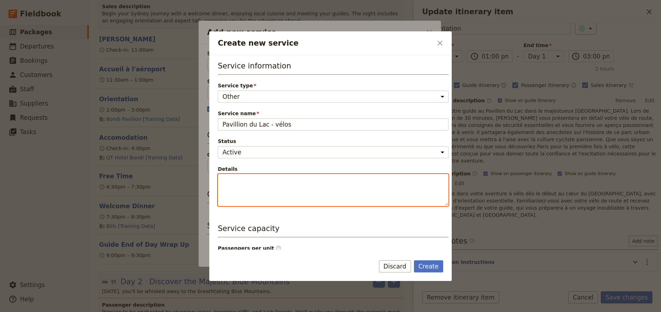
click at [245, 185] on textarea "Details" at bounding box center [333, 190] width 231 height 32
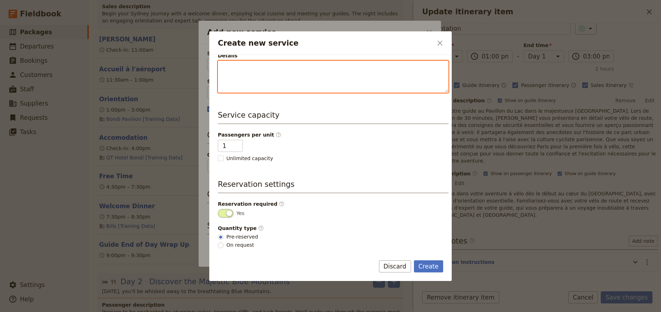
scroll to position [49, 0]
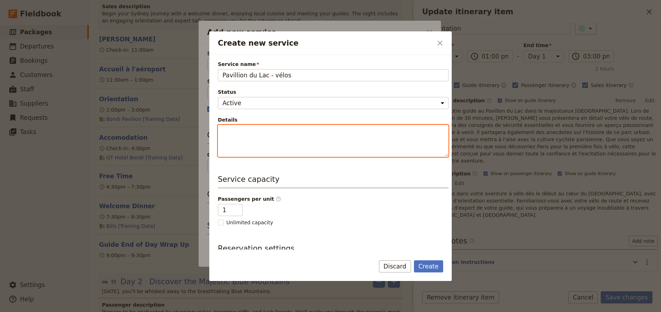
click at [246, 128] on textarea "Details" at bounding box center [333, 141] width 231 height 32
click at [248, 135] on textarea "Details" at bounding box center [333, 141] width 231 height 32
paste textarea "Prix : 400 € la demi-journée 800 € la journée complète Contenu : Description po…"
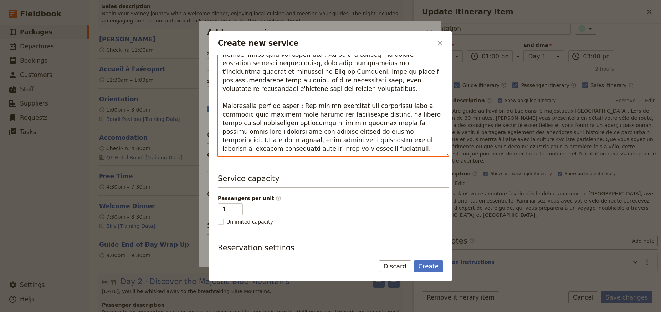
scroll to position [293, 0]
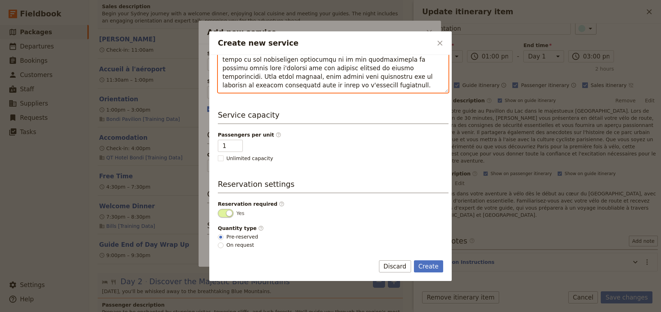
type textarea "Prix : 400 € la demi-journée 800 € la journée complète Contenu : Description po…"
click at [225, 144] on input "1" at bounding box center [230, 146] width 25 height 12
drag, startPoint x: 228, startPoint y: 145, endPoint x: 203, endPoint y: 142, distance: 25.2
click at [203, 312] on div "Create new service ​ Service information Service type Accommodation Activity Tr…" at bounding box center [330, 312] width 661 height 0
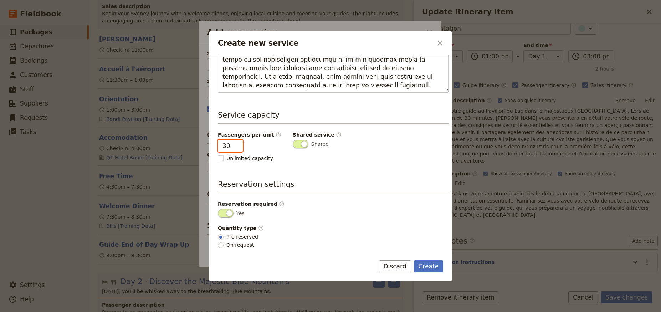
type input "30"
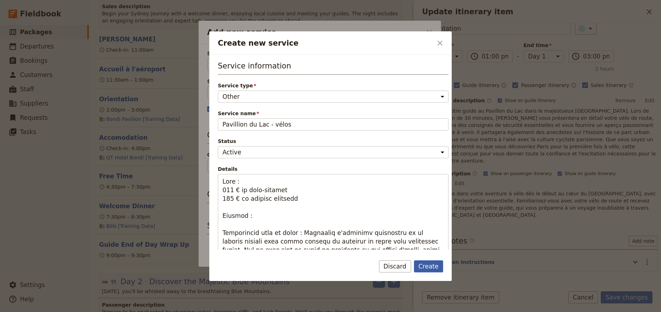
click at [423, 266] on button "Create" at bounding box center [429, 266] width 30 height 12
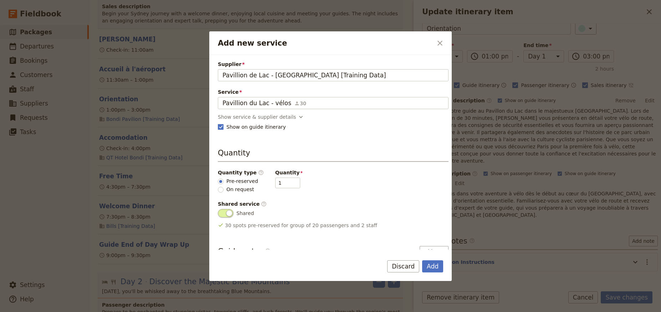
scroll to position [43, 0]
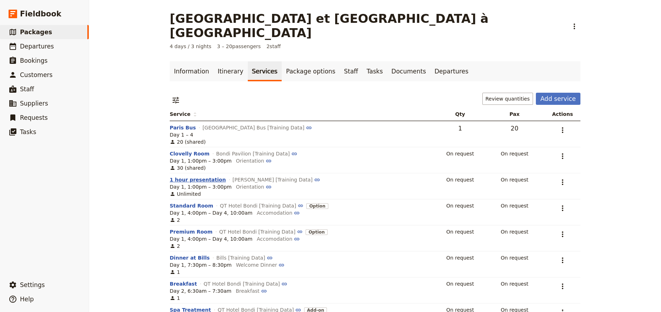
click at [188, 176] on button "1 hour presentation" at bounding box center [198, 179] width 56 height 7
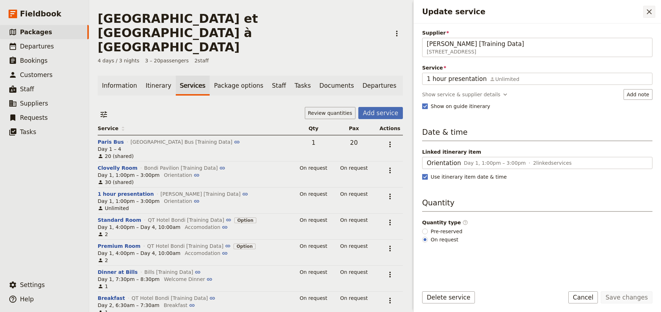
click at [654, 13] on button "​" at bounding box center [649, 12] width 12 height 12
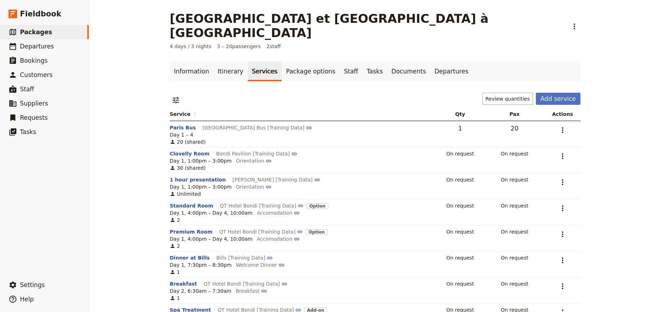
drag, startPoint x: 177, startPoint y: 137, endPoint x: 117, endPoint y: 104, distance: 69.1
click at [111, 104] on div "Paris et Versailles à Vélo ​ 4 days / 3 nights 3 – 20 passengers 2 staff Inform…" at bounding box center [375, 156] width 572 height 312
click at [562, 152] on icon "Actions" at bounding box center [562, 156] width 9 height 9
click at [537, 169] on span "Go to Clovelly Room page" at bounding box center [530, 167] width 65 height 7
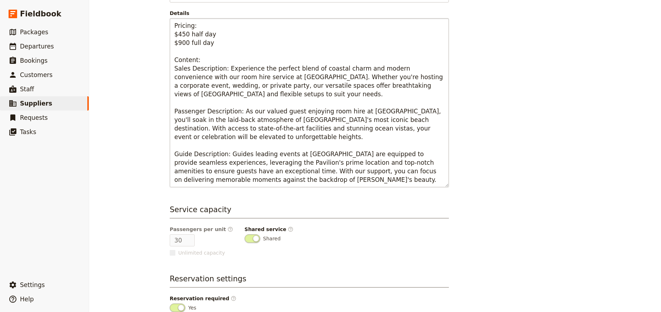
scroll to position [107, 0]
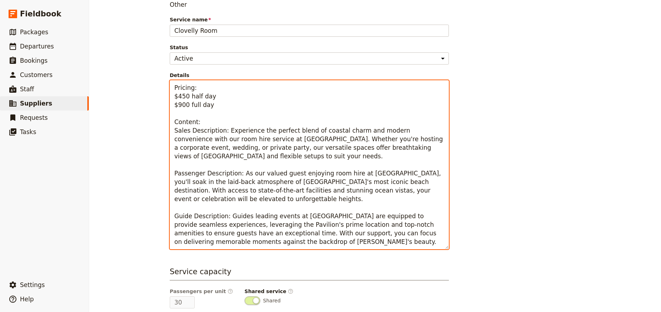
drag, startPoint x: 285, startPoint y: 245, endPoint x: 111, endPoint y: 67, distance: 248.8
click at [111, 67] on div "Clovelly Room ​ Supplier: Bondi Pavilion [Training Data] Information Departures…" at bounding box center [375, 156] width 572 height 312
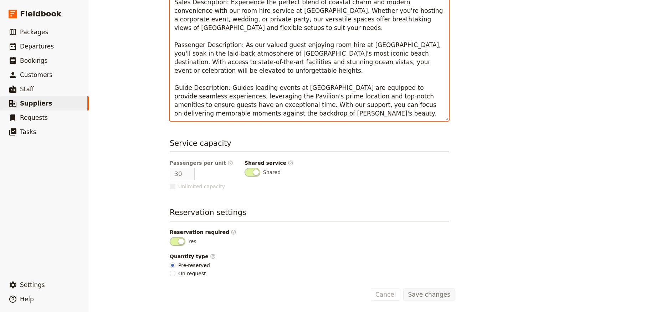
scroll to position [43, 0]
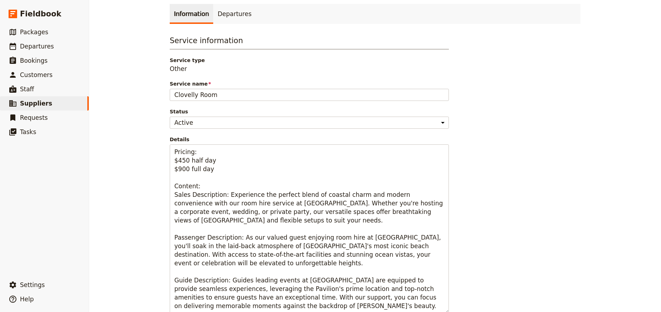
click at [226, 24] on div "Information Departures Service information Service type Other Service name Clov…" at bounding box center [375, 248] width 411 height 489
click at [227, 18] on link "Departures" at bounding box center [234, 14] width 42 height 20
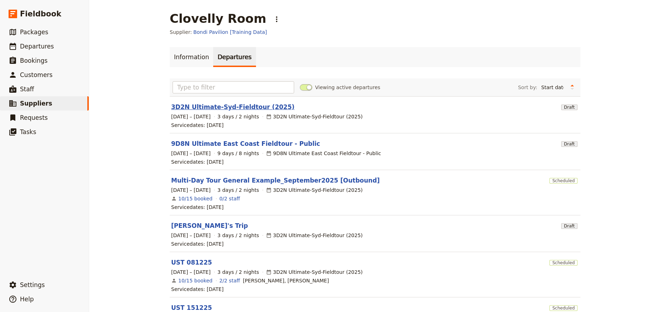
click at [213, 111] on link "3D2N Ultimate-Syd-Fieldtour (2025)" at bounding box center [232, 107] width 123 height 9
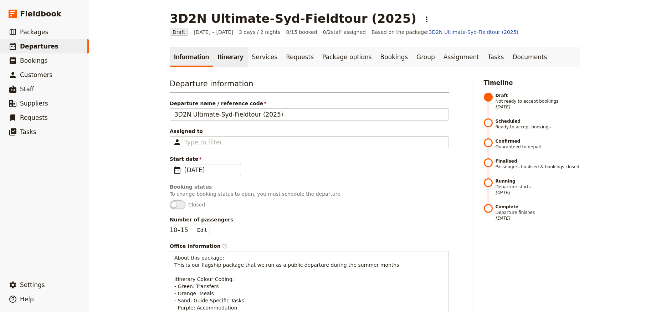
click at [231, 58] on link "Itinerary" at bounding box center [230, 57] width 34 height 20
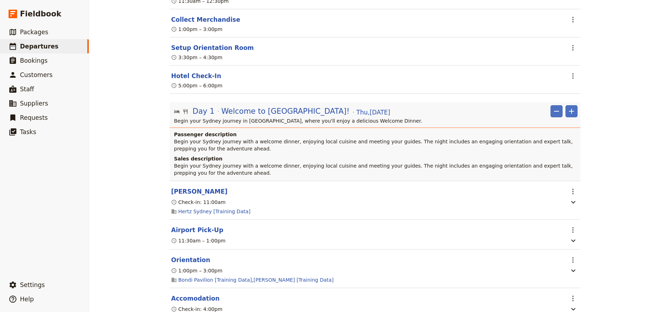
scroll to position [128, 0]
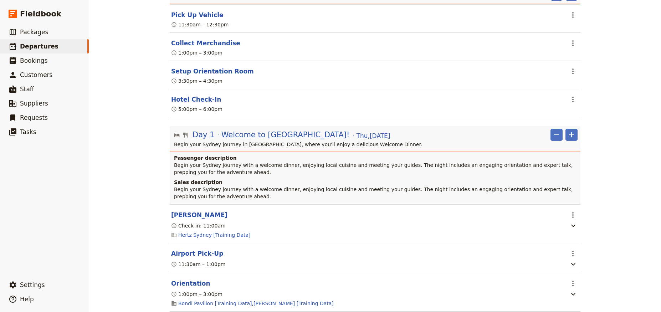
click at [198, 72] on button "Setup Orientation Room" at bounding box center [212, 71] width 83 height 9
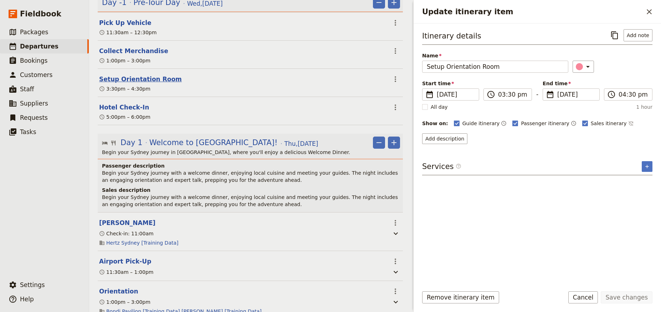
scroll to position [140, 0]
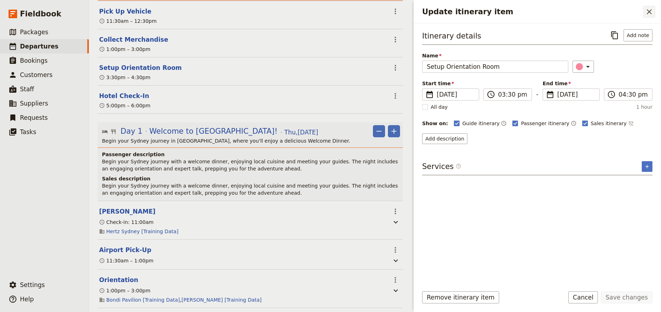
click at [649, 14] on icon "Close drawer" at bounding box center [649, 11] width 9 height 9
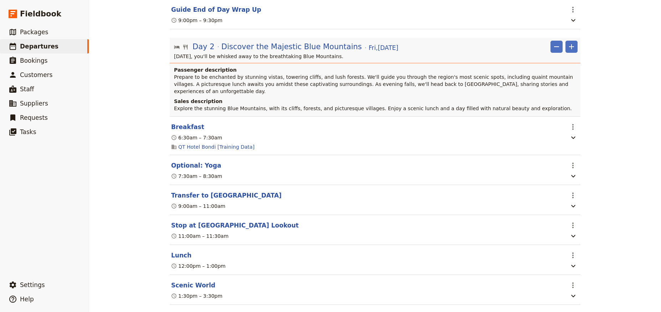
scroll to position [385, 0]
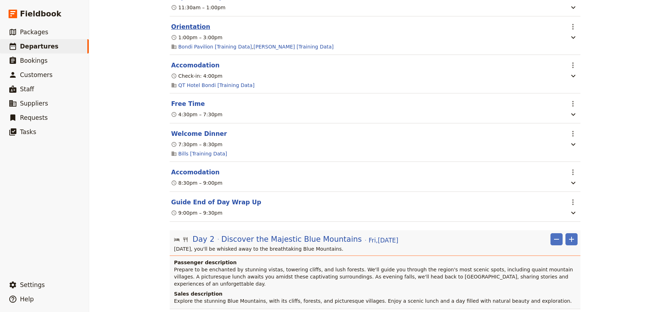
click at [189, 27] on button "Orientation" at bounding box center [190, 26] width 39 height 9
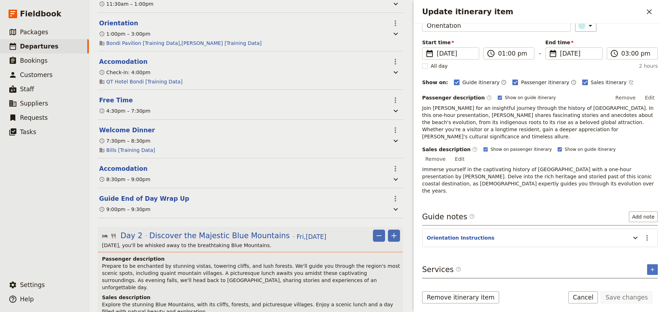
scroll to position [67, 0]
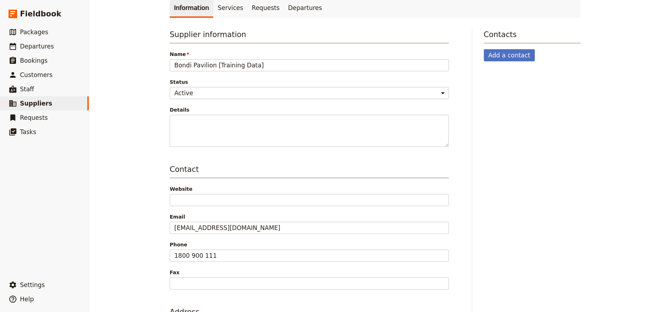
scroll to position [128, 0]
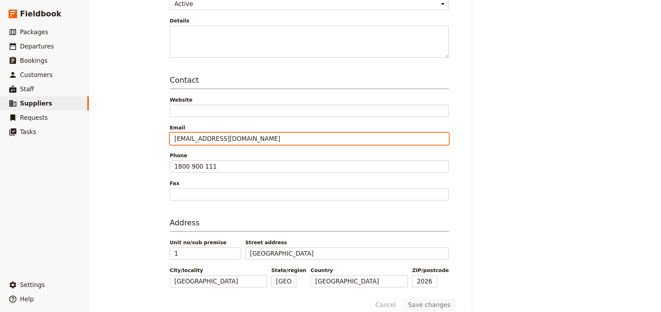
click at [233, 137] on input "testinbox+hello@fieldbook.com" at bounding box center [309, 139] width 279 height 12
